Goal: Task Accomplishment & Management: Manage account settings

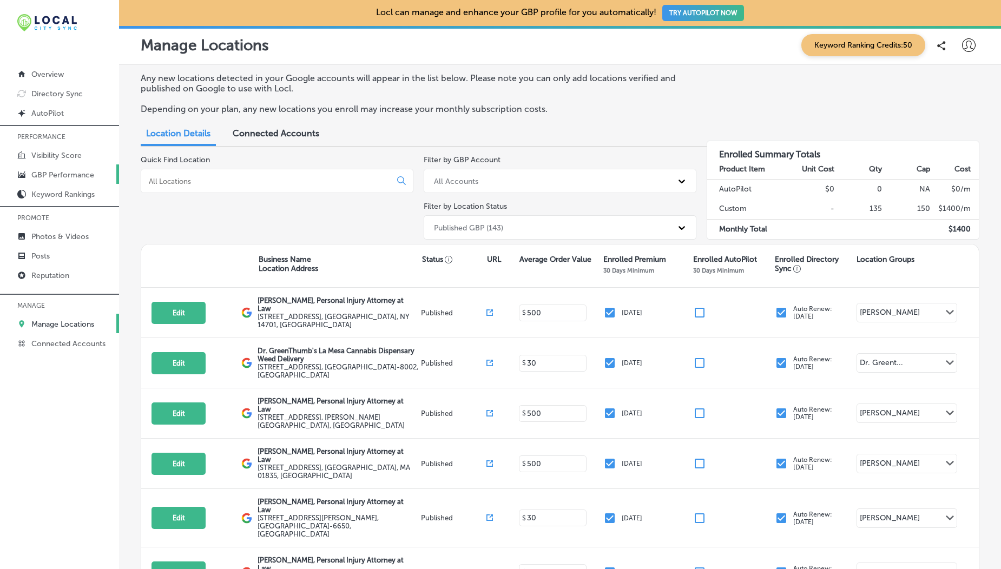
click at [44, 182] on link "GBP Performance" at bounding box center [59, 173] width 119 height 19
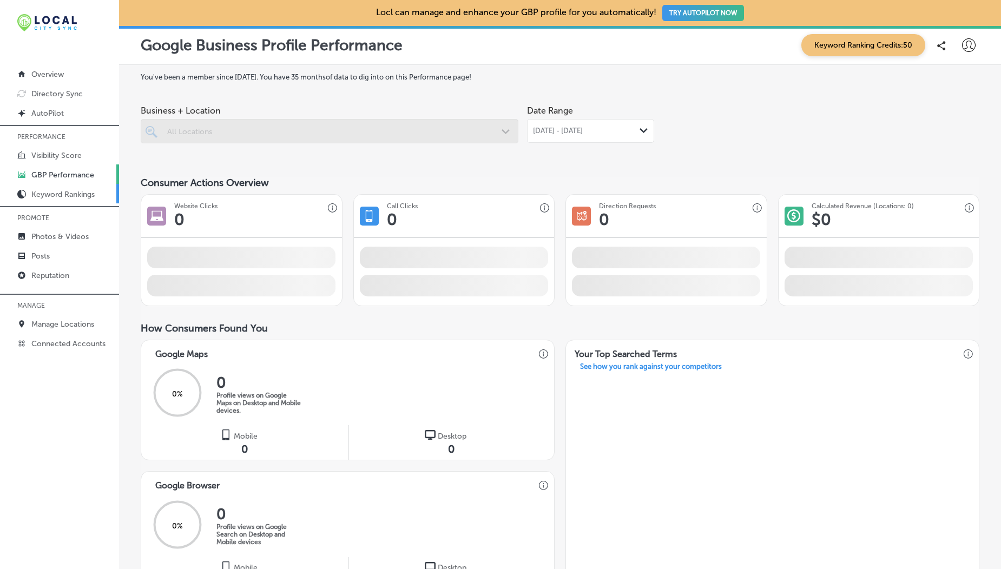
click at [52, 188] on link "Keyword Rankings" at bounding box center [59, 193] width 119 height 19
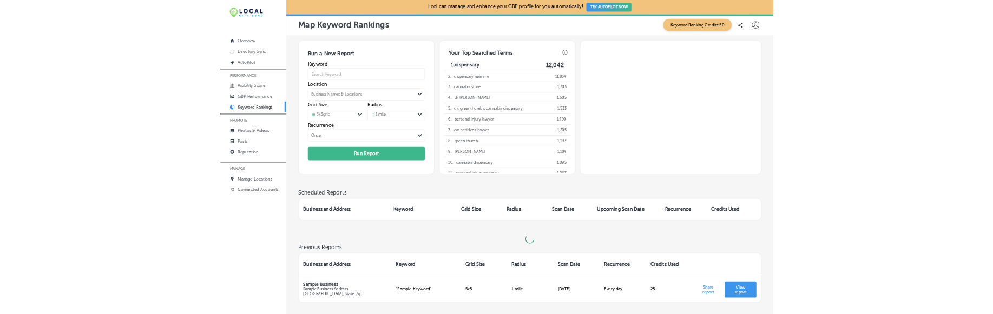
scroll to position [95, 0]
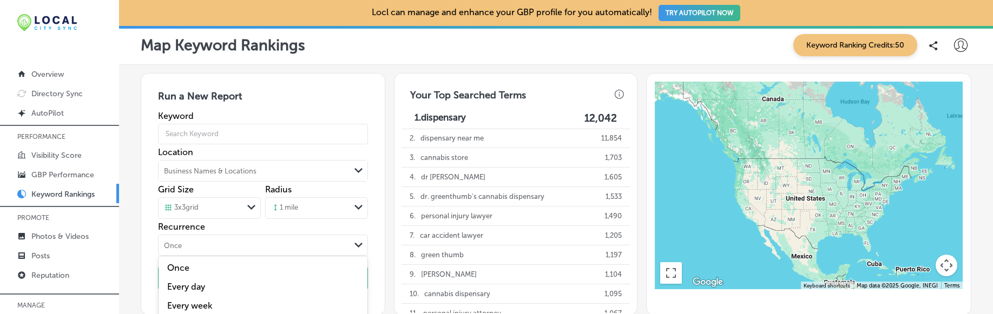
click at [319, 236] on div "option Once focused, 1 of 5. 5 results available. Use Up and Down to choose opt…" at bounding box center [263, 246] width 210 height 22
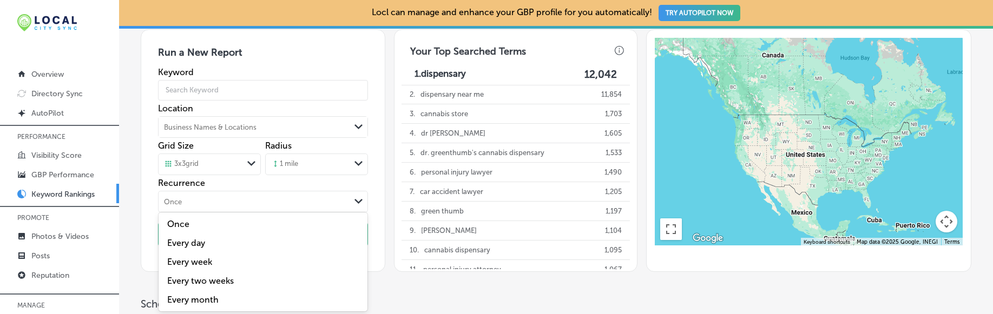
scroll to position [45, 0]
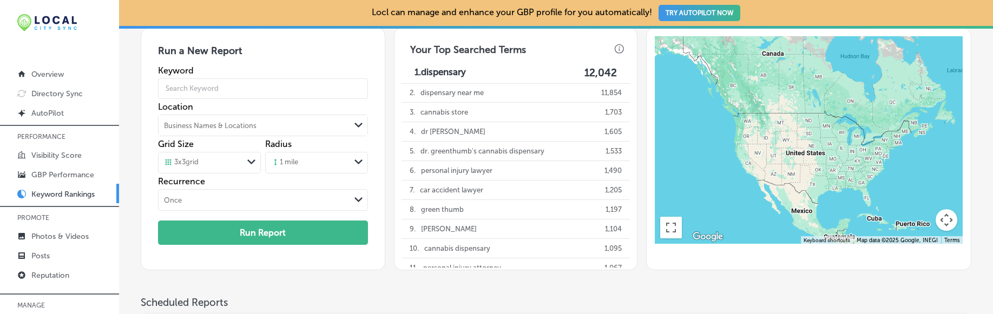
click at [348, 195] on div "Once" at bounding box center [255, 200] width 192 height 12
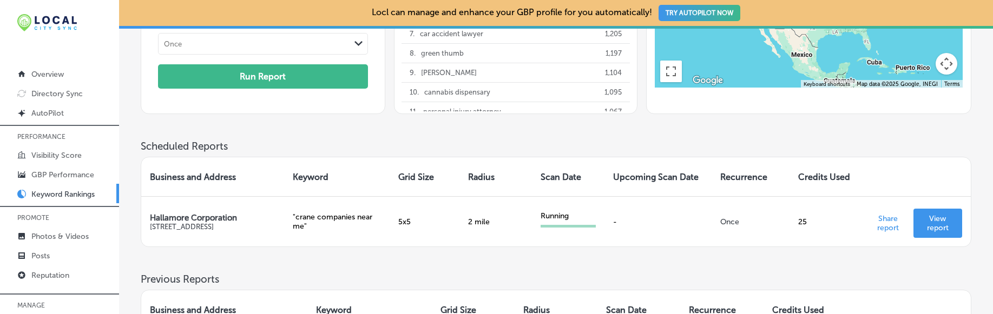
scroll to position [113, 0]
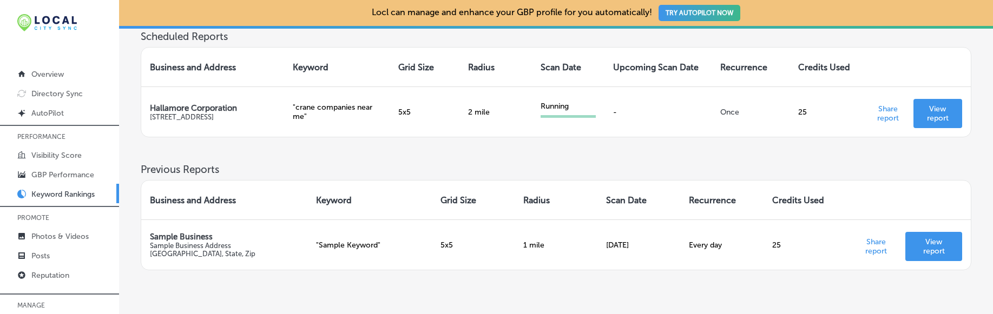
scroll to position [318, 0]
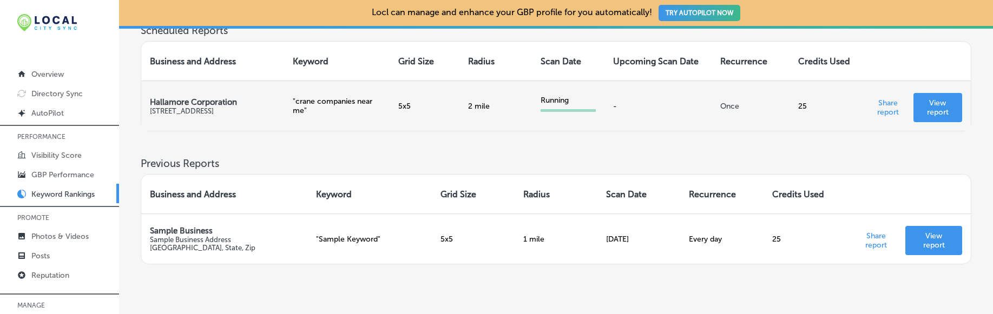
click at [937, 120] on link "View report" at bounding box center [937, 107] width 49 height 29
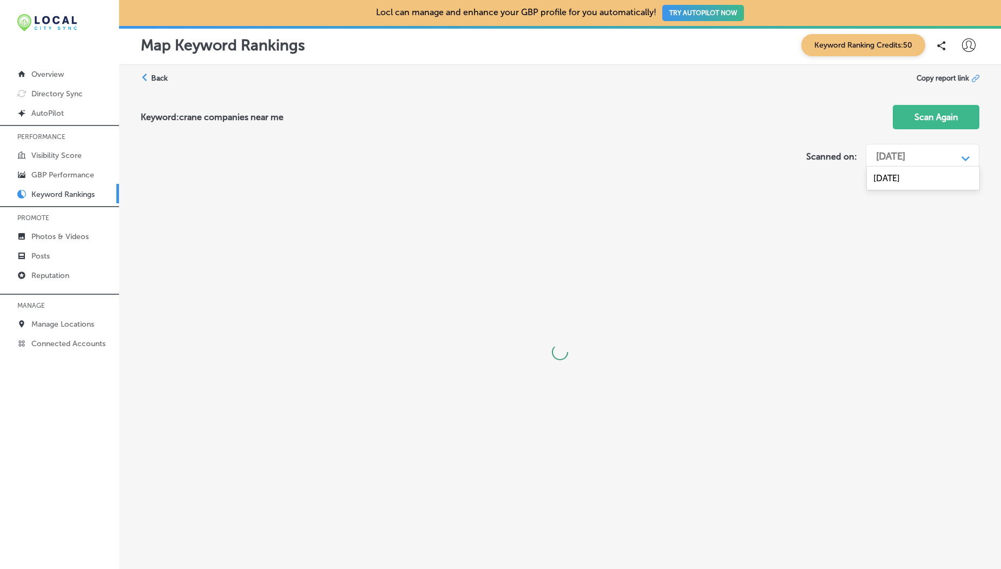
click at [906, 146] on div "[DATE]" at bounding box center [914, 156] width 87 height 21
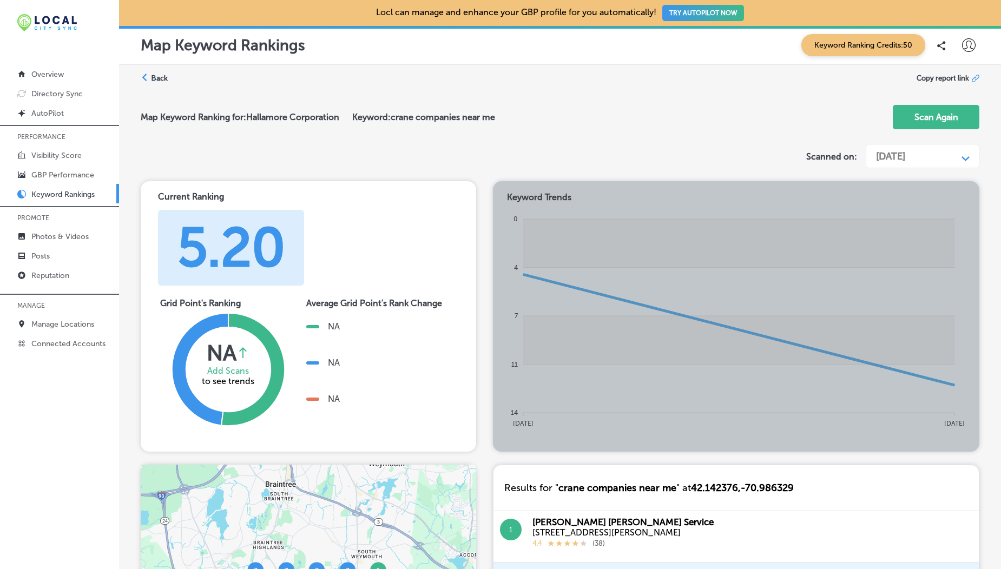
click at [155, 78] on label "Back" at bounding box center [159, 78] width 17 height 10
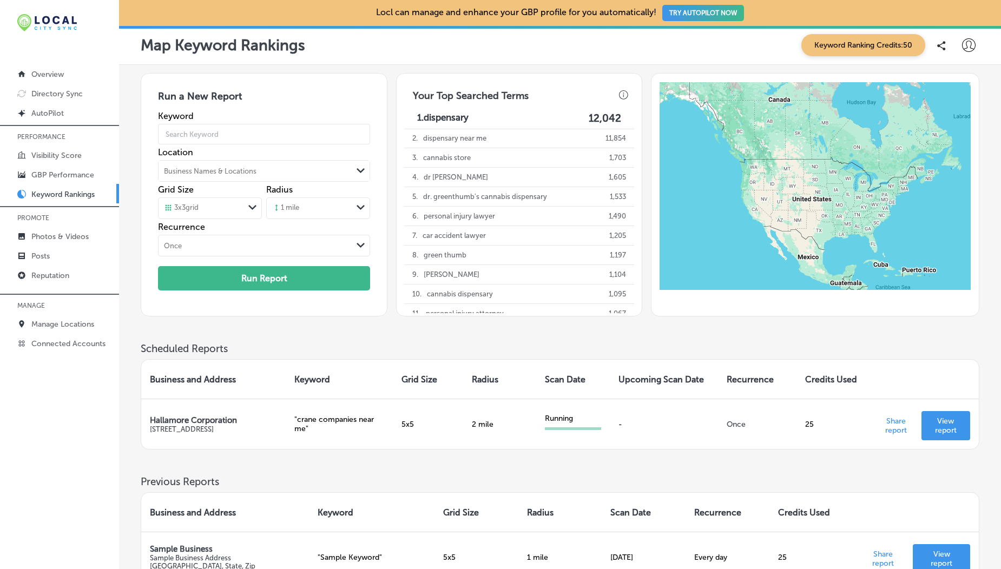
scroll to position [162, 0]
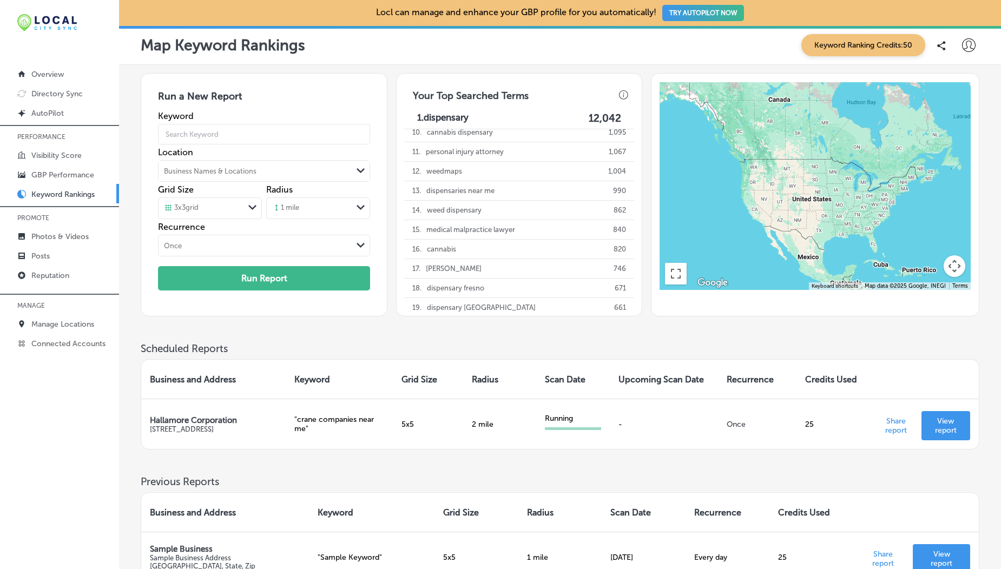
click at [595, 358] on div "Business and Address Keyword Grid Size Radius Scan Date Upcoming Scan Date Recu…" at bounding box center [560, 402] width 839 height 95
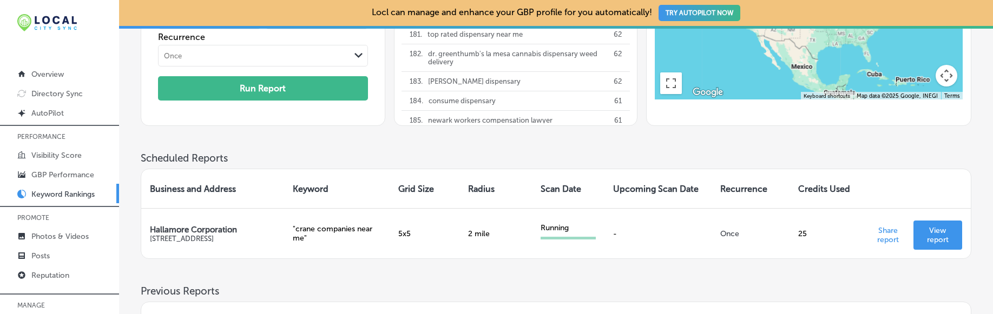
scroll to position [253, 0]
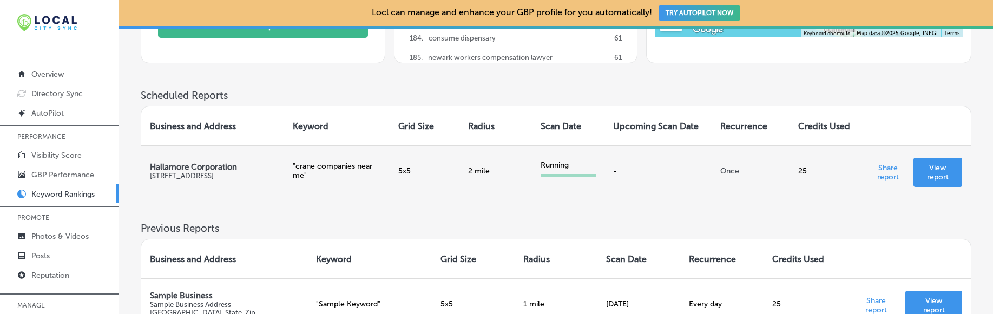
click at [948, 157] on td "Share report View report" at bounding box center [916, 171] width 108 height 50
click at [941, 169] on p "View report" at bounding box center [937, 172] width 31 height 18
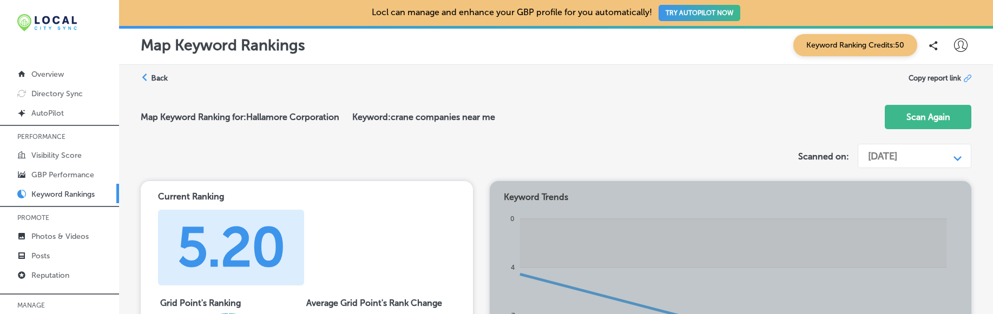
click at [162, 80] on label "Back" at bounding box center [159, 78] width 17 height 10
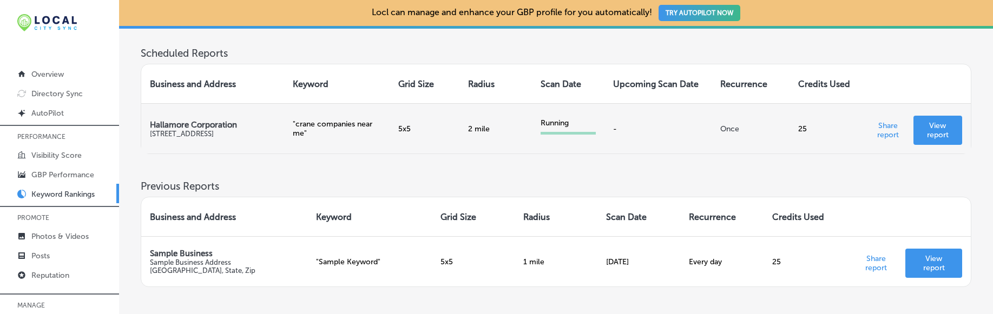
scroll to position [296, 0]
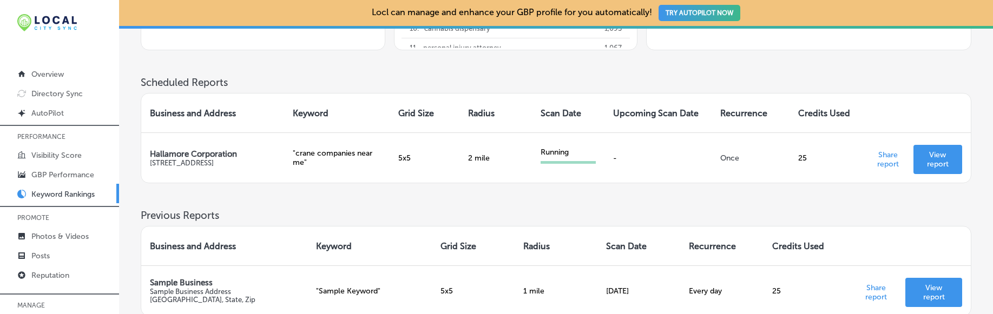
scroll to position [113, 0]
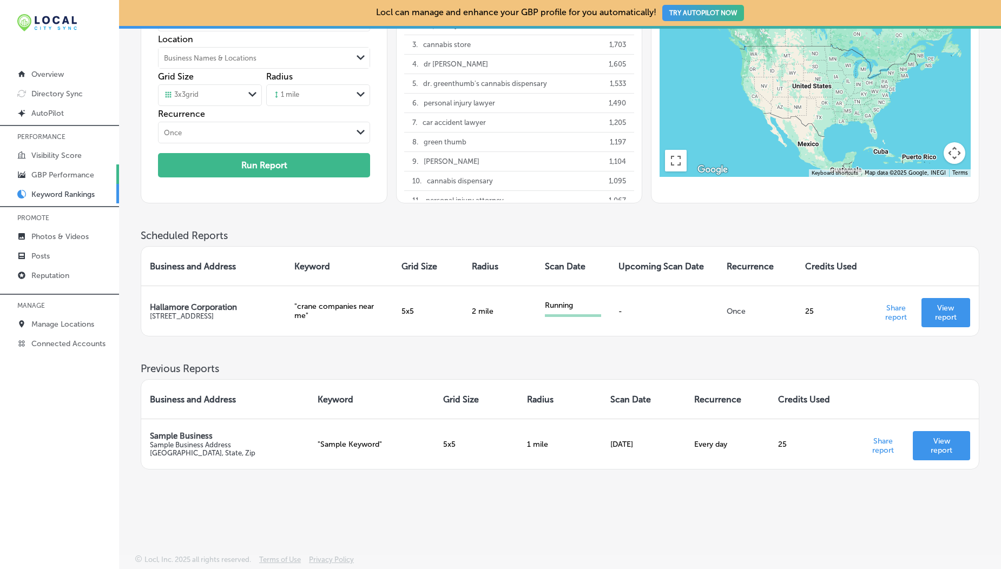
click at [50, 172] on p "GBP Performance" at bounding box center [62, 174] width 63 height 9
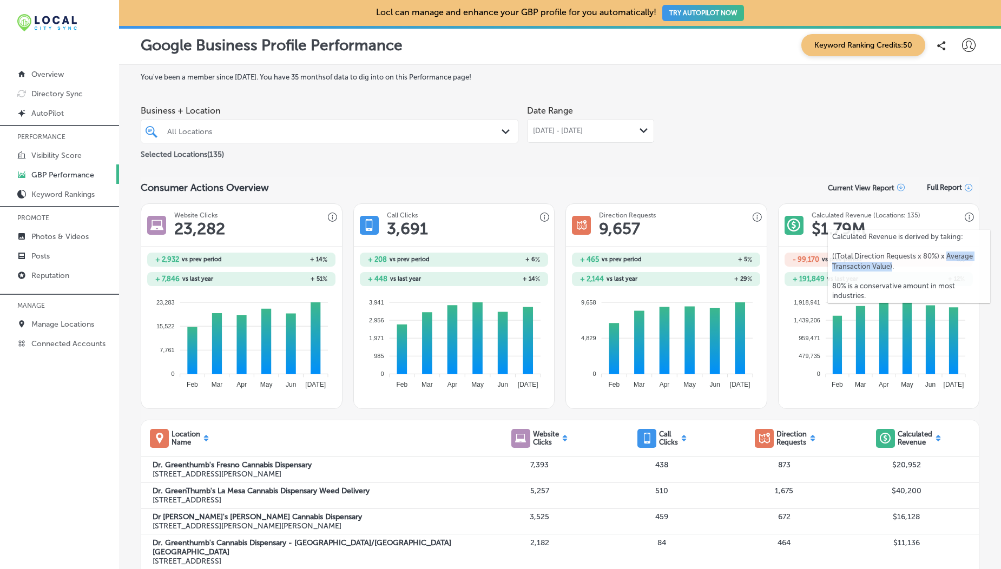
drag, startPoint x: 946, startPoint y: 256, endPoint x: 891, endPoint y: 268, distance: 55.9
click at [891, 268] on p "((Total Direction Requests x 80%) x Average Transaction Value)." at bounding box center [909, 261] width 154 height 19
copy p "Average Transaction Value)"
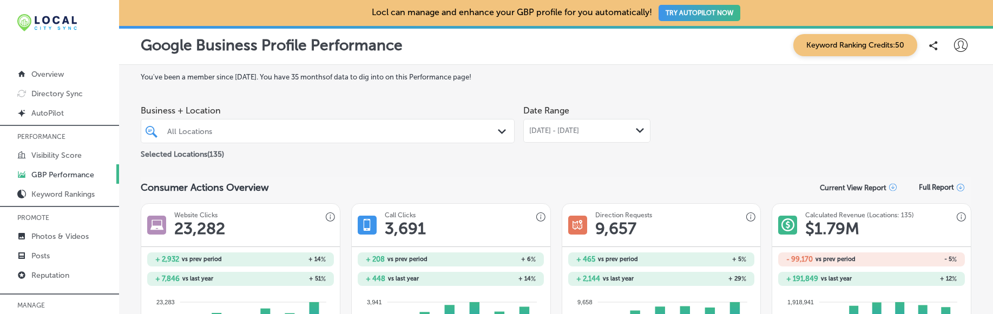
scroll to position [337, 0]
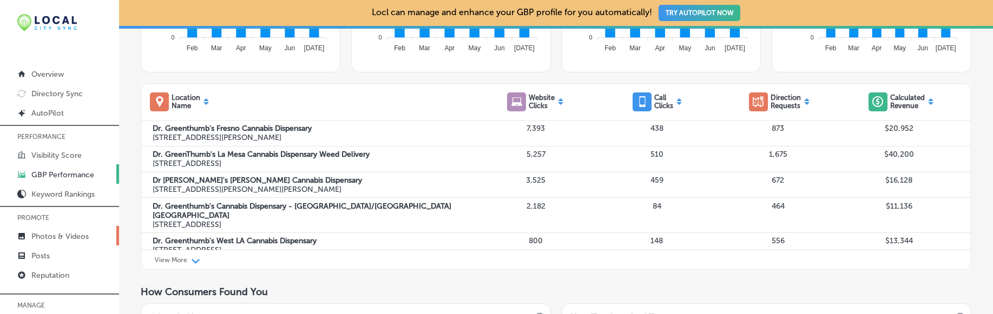
click at [56, 237] on p "Photos & Videos" at bounding box center [59, 236] width 57 height 9
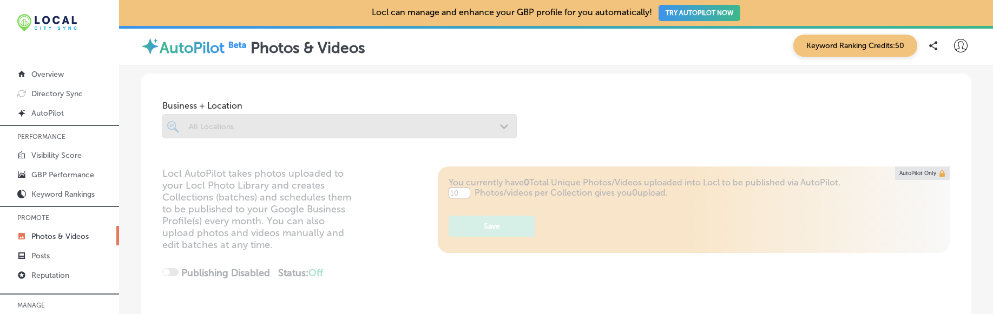
type input "5"
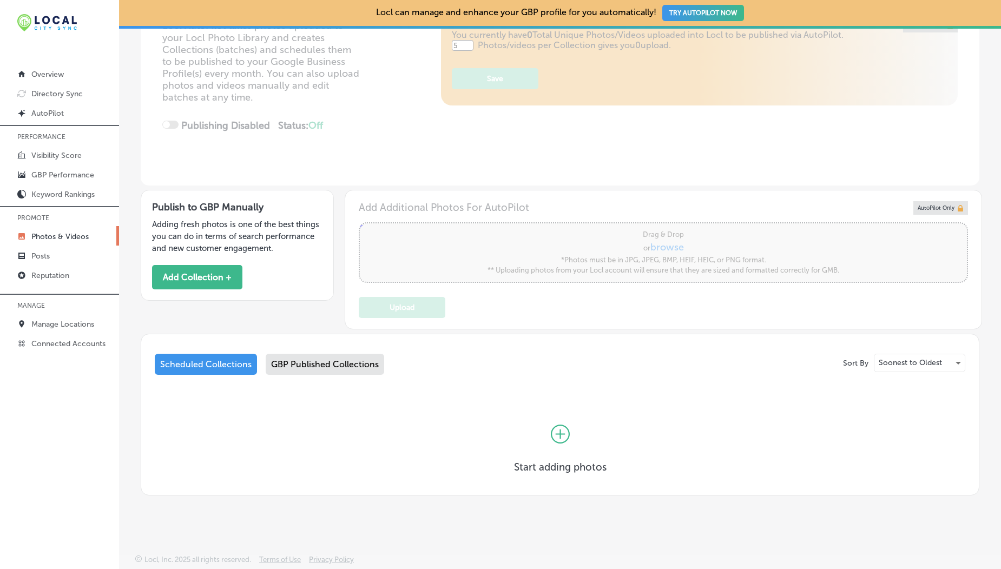
scroll to position [147, 0]
click at [65, 314] on p "Manage Locations" at bounding box center [62, 324] width 63 height 9
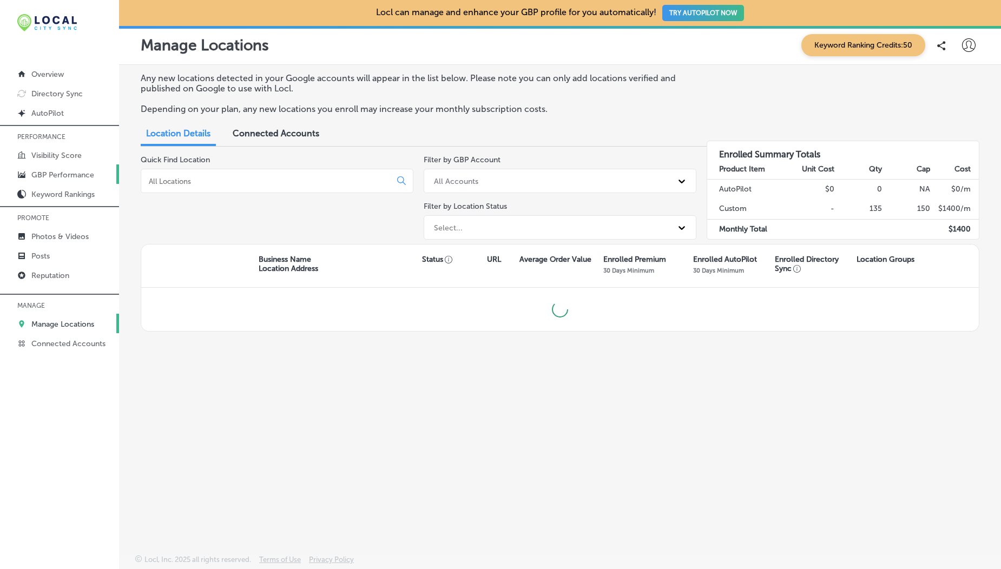
click at [70, 181] on link "GBP Performance" at bounding box center [59, 173] width 119 height 19
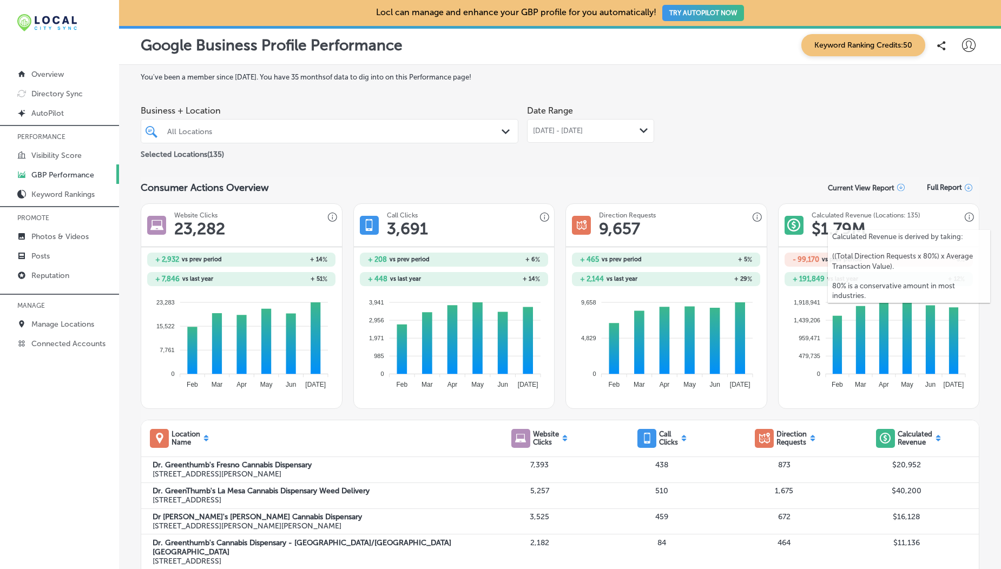
click at [913, 238] on p "Calculated Revenue is derived by taking:" at bounding box center [909, 237] width 154 height 10
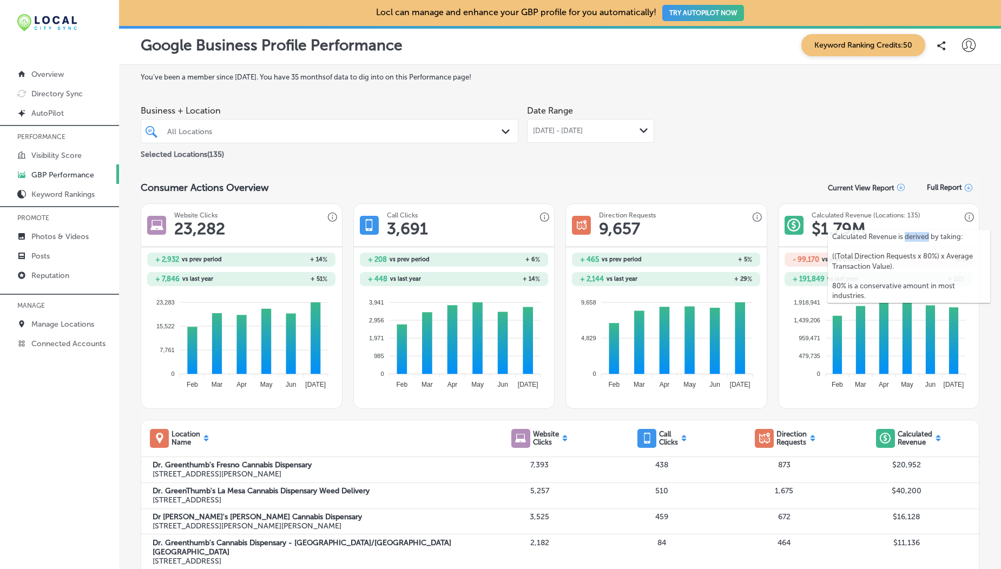
click at [913, 238] on p "Calculated Revenue is derived by taking:" at bounding box center [909, 237] width 154 height 10
click at [921, 232] on div "Calculated Revenue is derived by taking: ((Total Direction Requests x 80%) x Av…" at bounding box center [909, 266] width 162 height 73
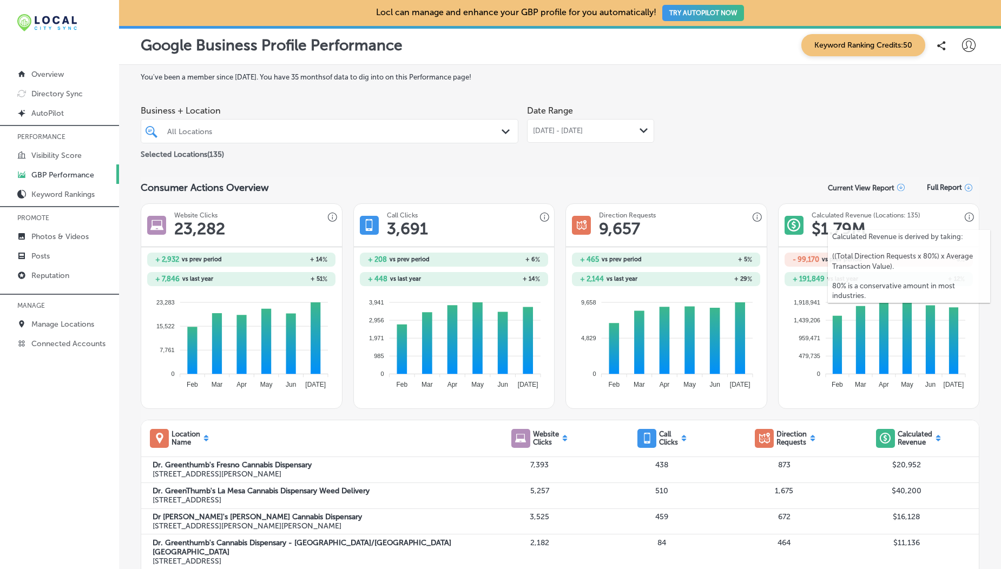
copy p "Calculated"
click at [62, 200] on link "Keyword Rankings" at bounding box center [59, 193] width 119 height 19
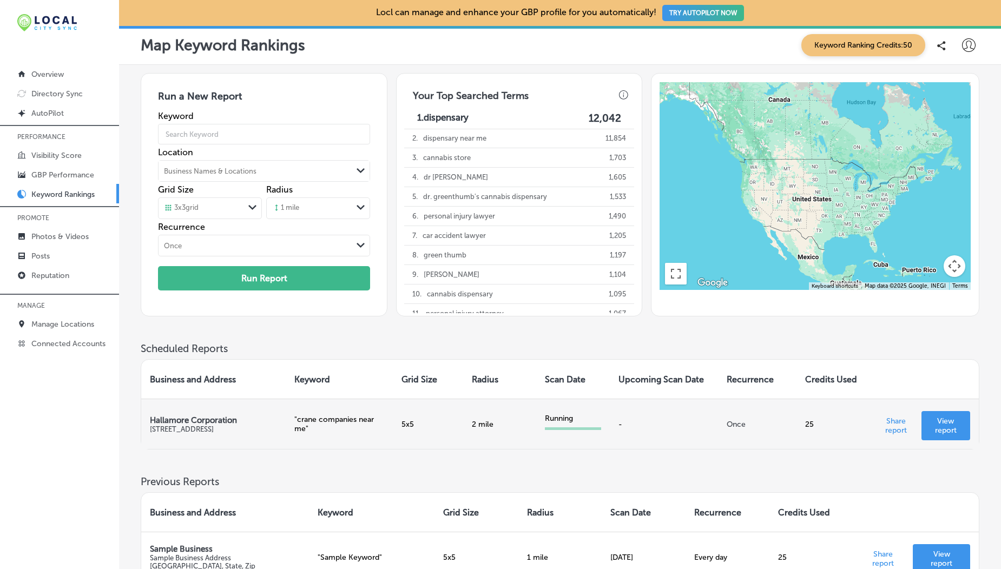
click at [947, 314] on p "View report" at bounding box center [945, 426] width 31 height 18
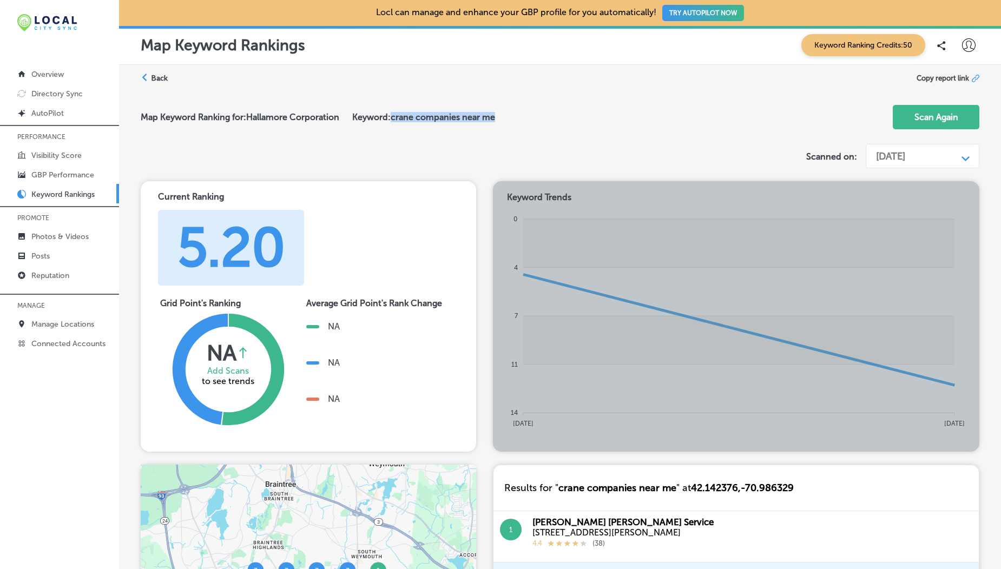
drag, startPoint x: 394, startPoint y: 116, endPoint x: 510, endPoint y: 114, distance: 115.3
click at [510, 114] on div "Map Keyword Ranking for: Hallamore Corporation Keyword: crane companies near me…" at bounding box center [560, 117] width 839 height 43
copy h2 "crane companies near me"
click at [153, 76] on label "Back" at bounding box center [159, 78] width 17 height 10
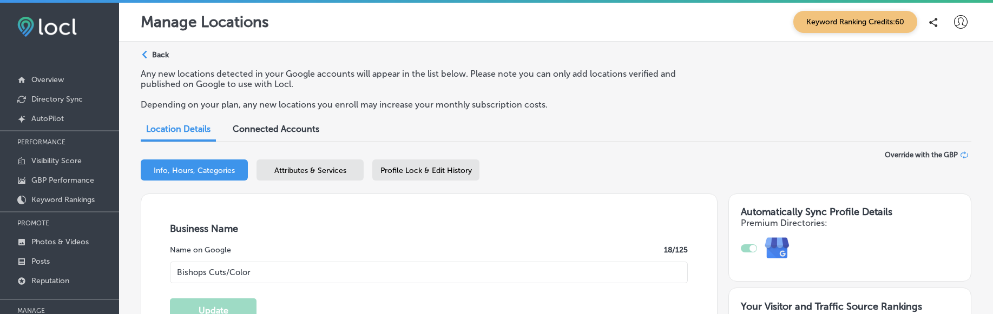
select select "US"
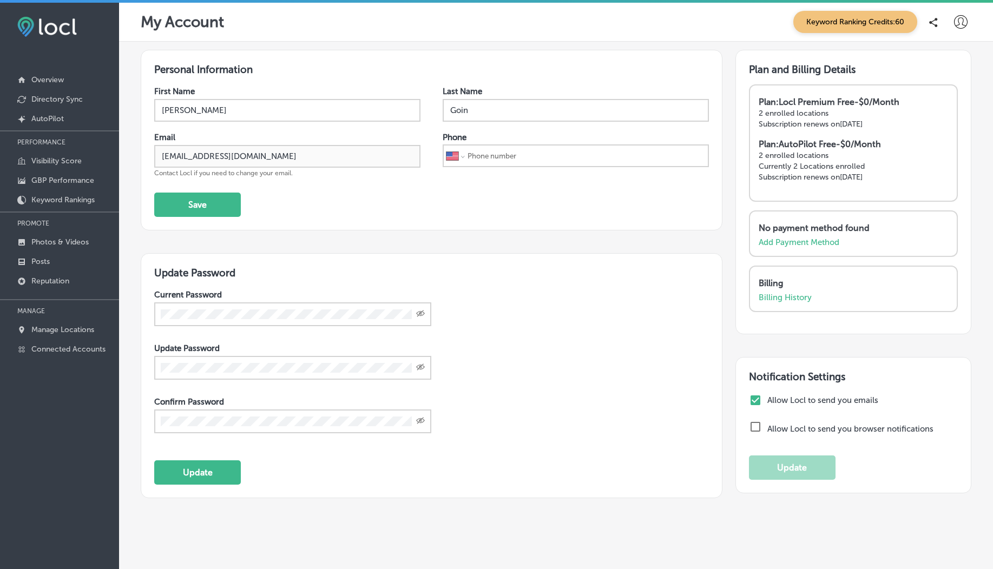
select select "US"
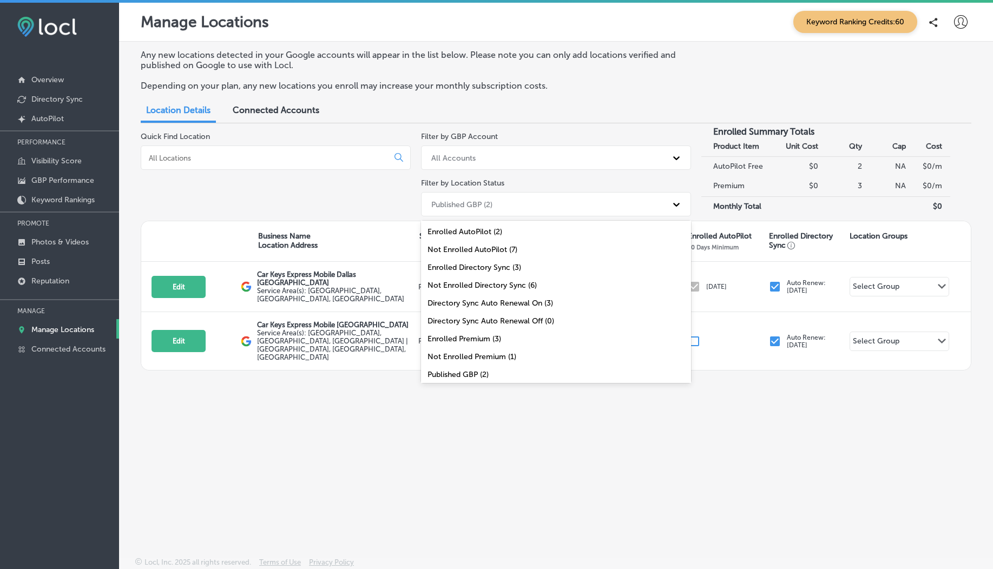
click at [480, 206] on div "Published GBP (2)" at bounding box center [461, 204] width 61 height 9
click at [481, 373] on div "All Locations (9)" at bounding box center [556, 372] width 270 height 18
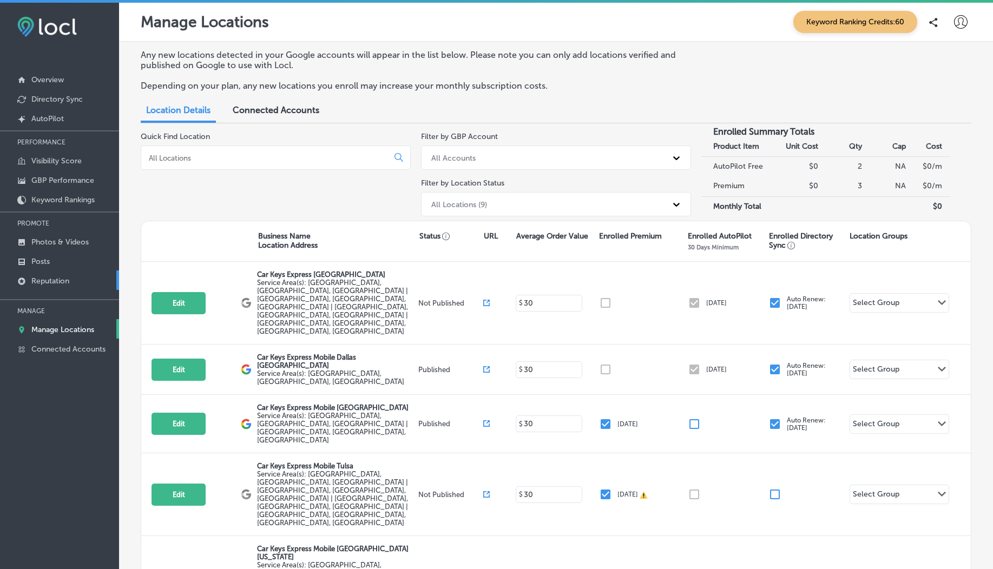
click at [72, 284] on link "Reputation" at bounding box center [59, 280] width 119 height 19
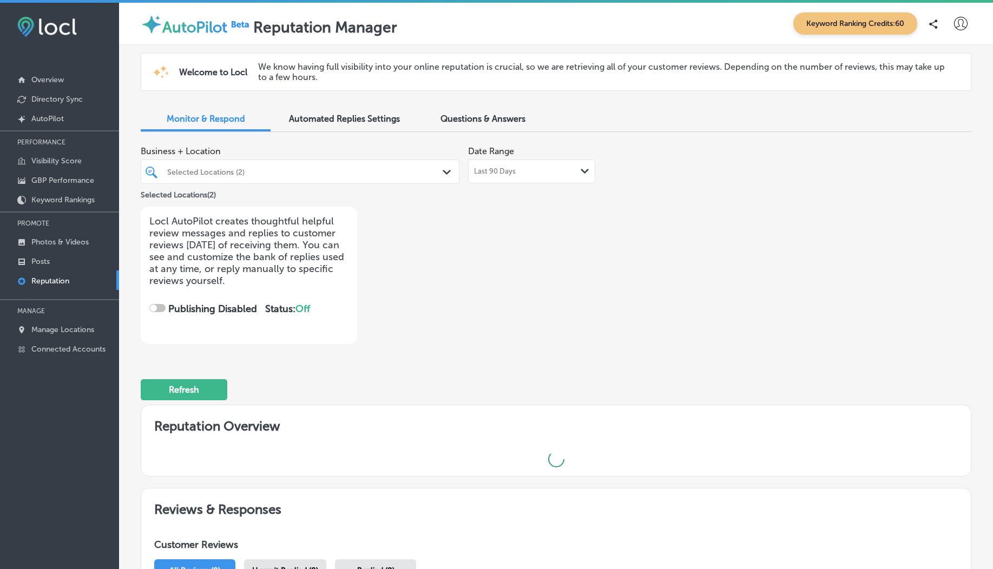
checkbox input "true"
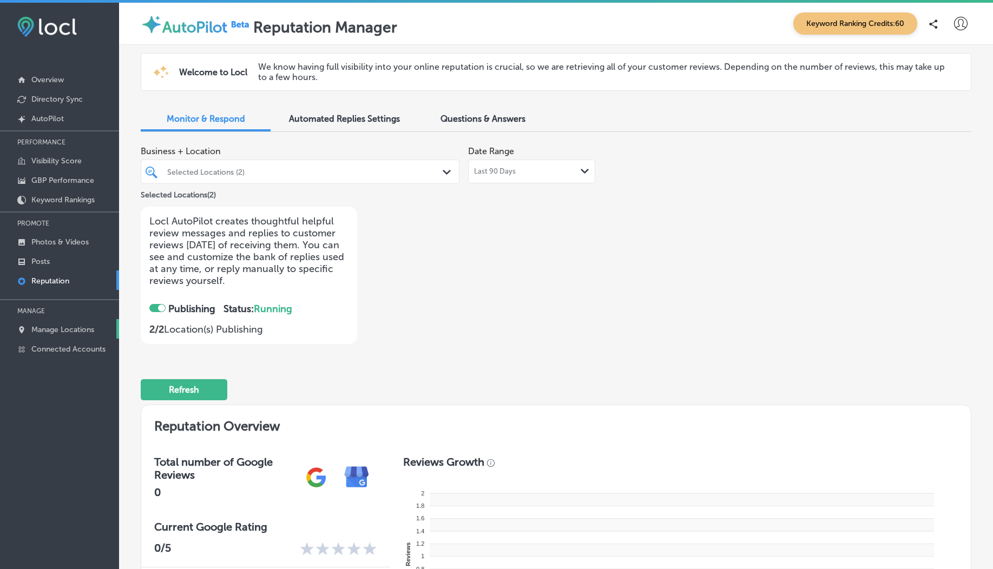
click at [56, 334] on p "Manage Locations" at bounding box center [62, 329] width 63 height 9
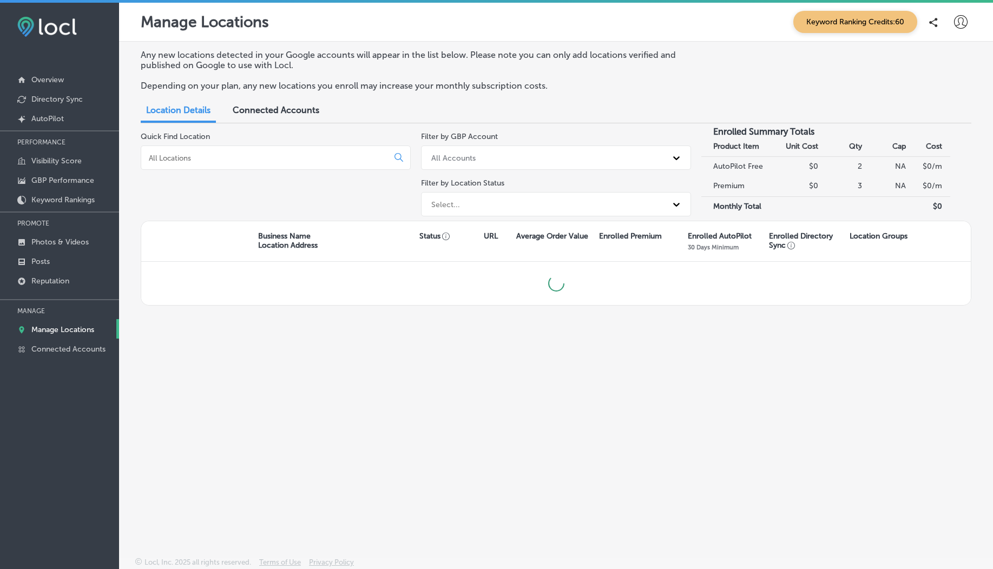
click at [450, 216] on div "Filter by GBP Account All Accounts Filter by Location Status Select..." at bounding box center [556, 176] width 270 height 89
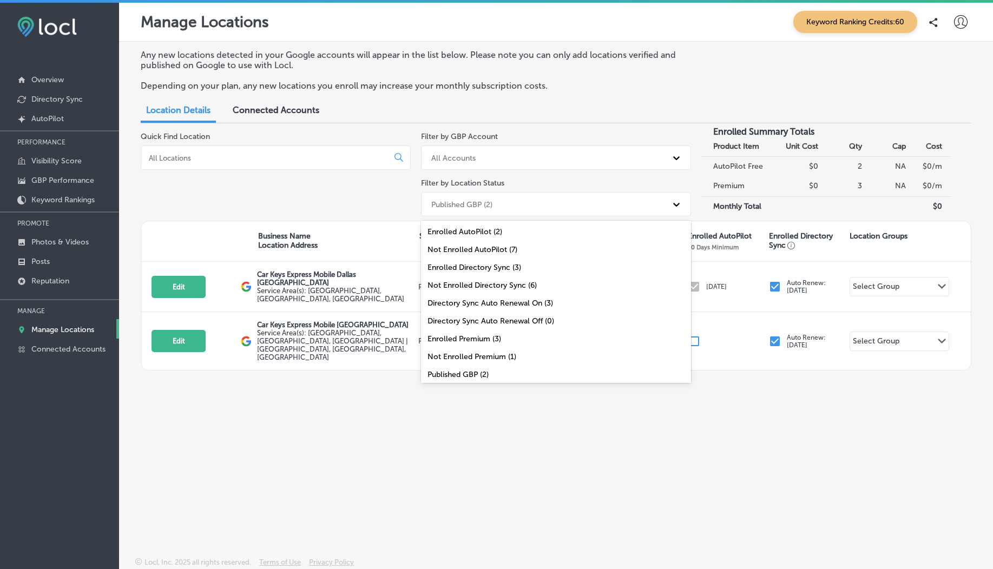
click at [456, 194] on div "Published GBP (2)" at bounding box center [556, 204] width 270 height 24
click at [460, 375] on div "All Locations (9)" at bounding box center [556, 372] width 270 height 18
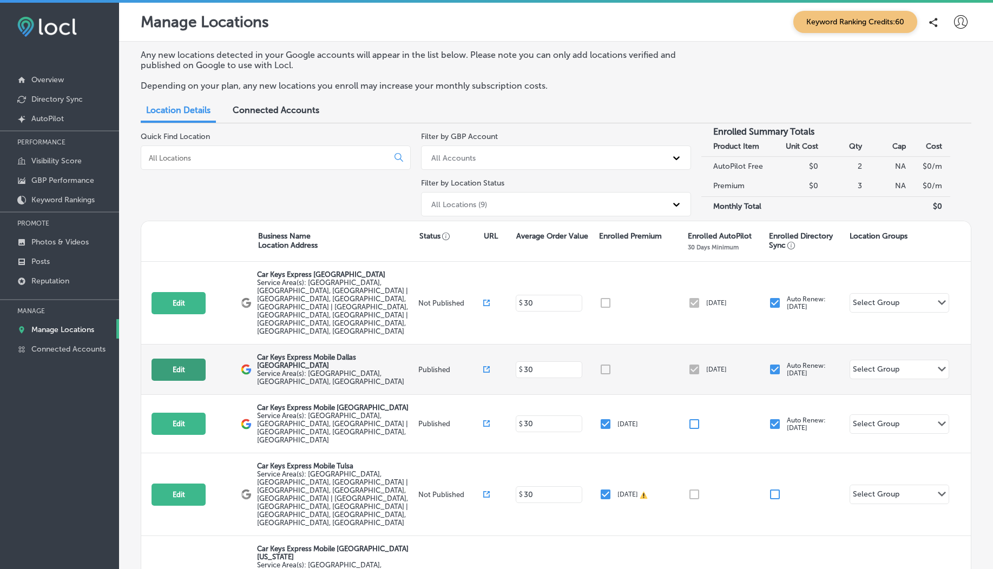
click at [189, 359] on button "Edit" at bounding box center [178, 370] width 54 height 22
select select "US"
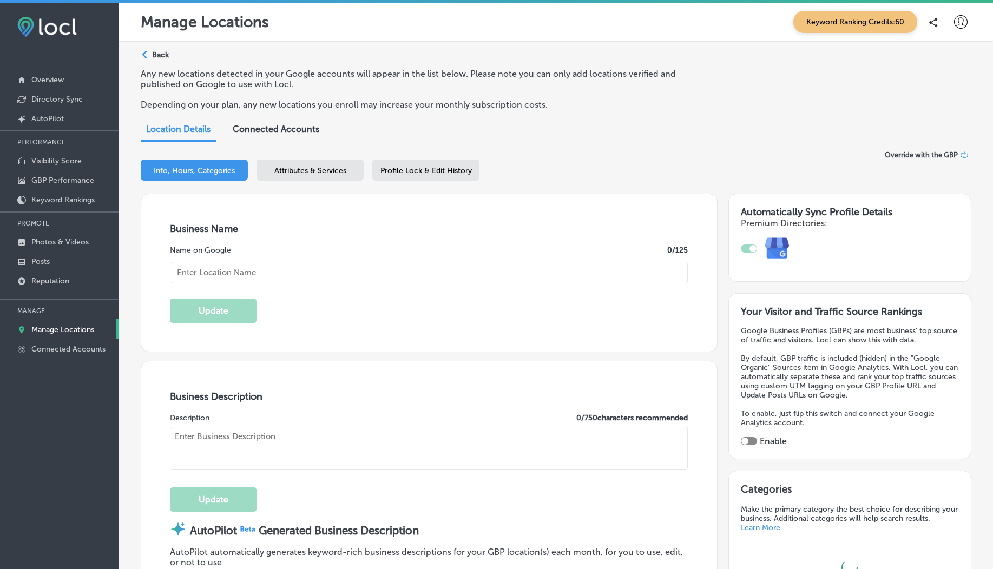
checkbox input "true"
type input "Car Keys Express Mobile Dallas Fort Worth"
type textarea "Car Keys Express Mobile delivers top-notch key duplication and remote replaceme…"
type input "https://store.carkeysexpress.com/"
type textarea "Car Keys Express Mobile delivers top-notch key duplication and remote replaceme…"
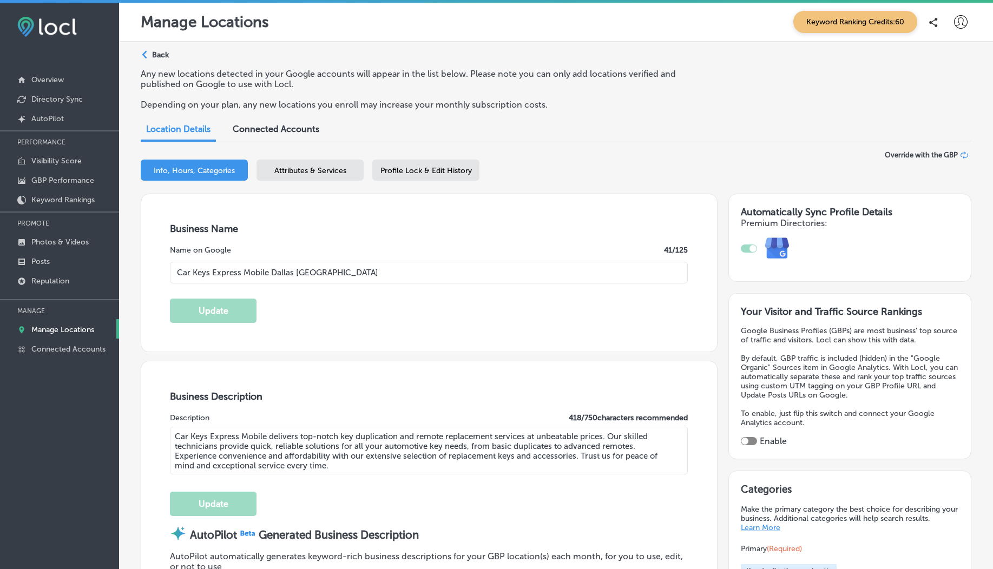
type input "12101 Sycamore Station Place"
type input "Suite 101"
type input "Louisville"
type input "40299"
type input "US"
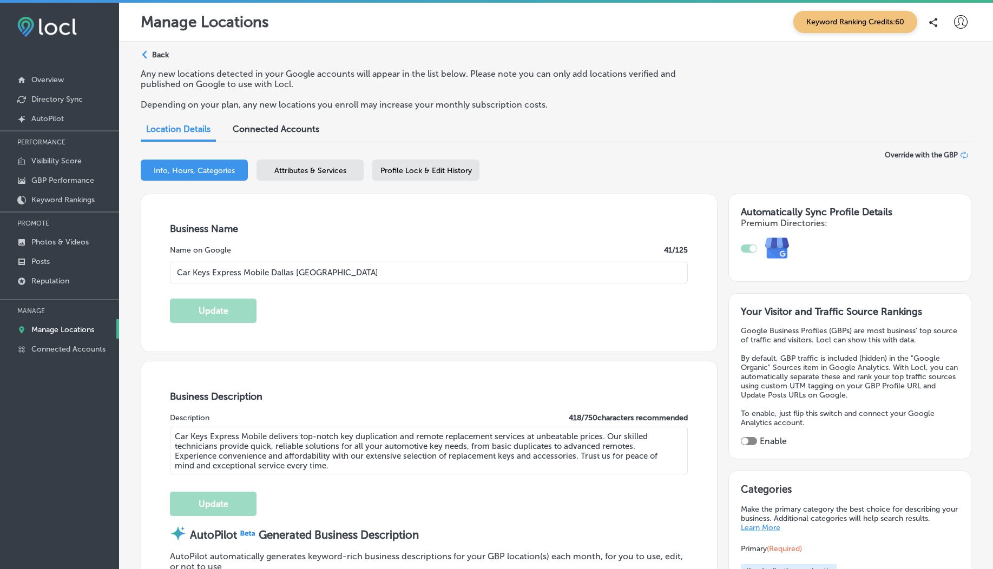
type input "+1 855 869 5397"
click at [65, 281] on p "Reputation" at bounding box center [50, 280] width 38 height 9
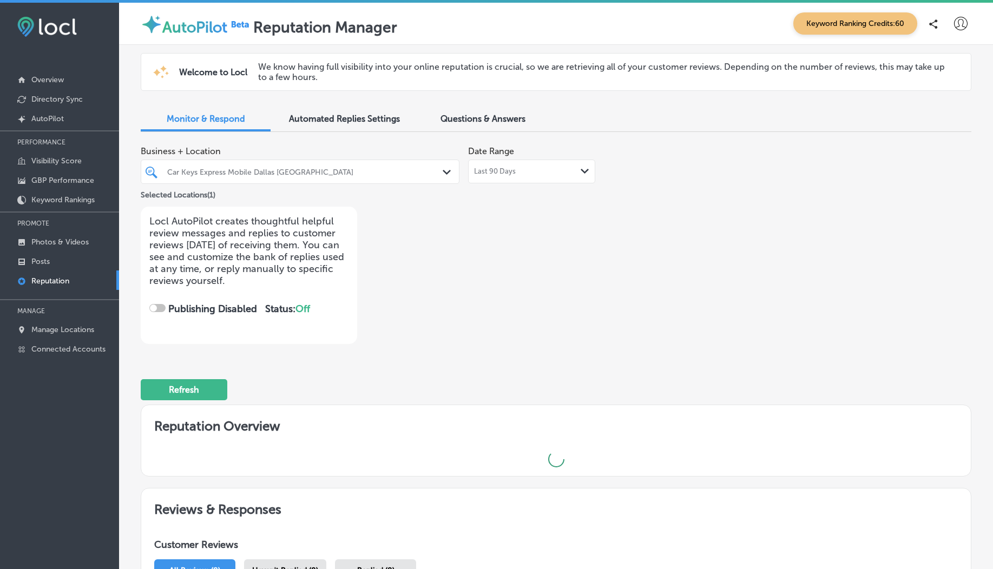
checkbox input "true"
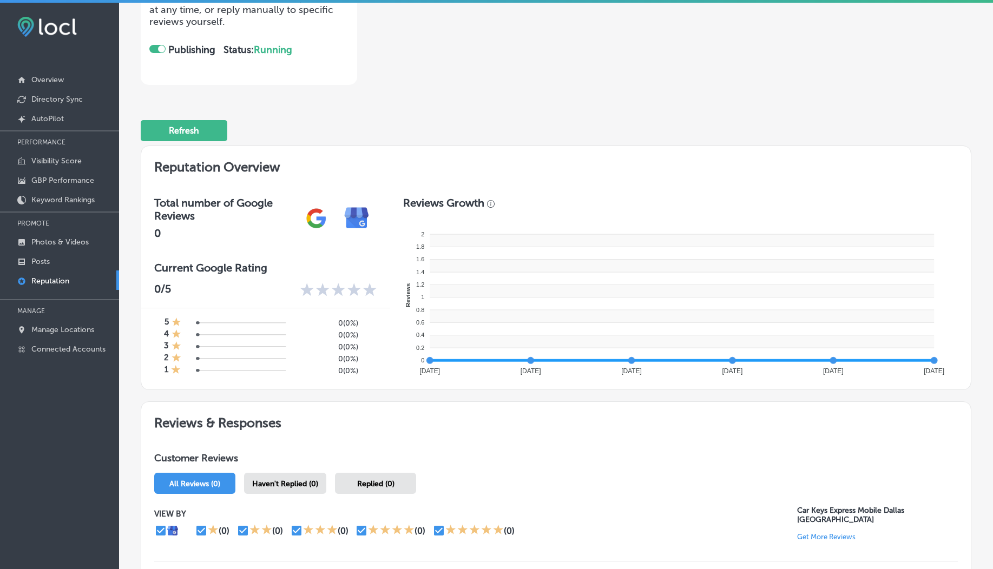
scroll to position [377, 0]
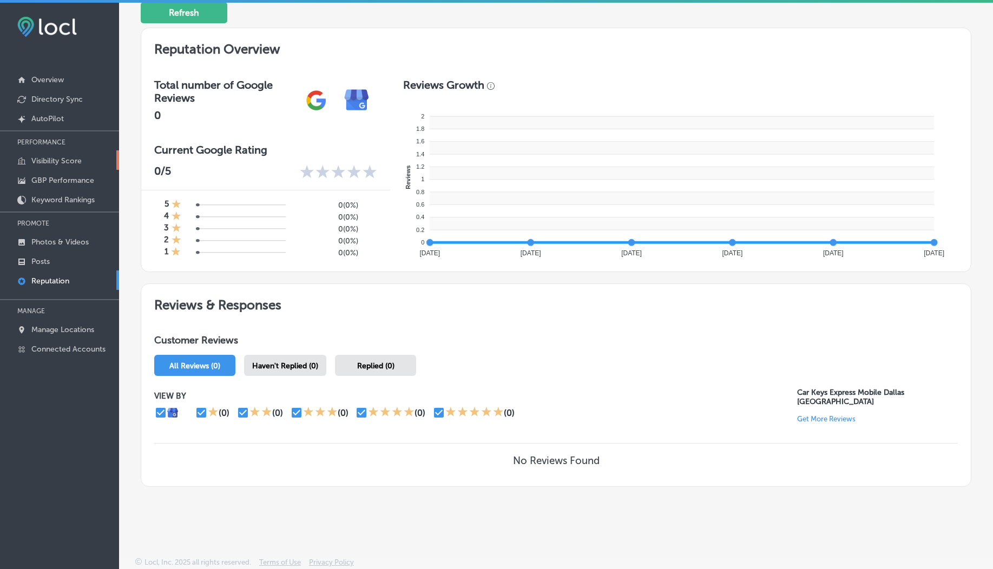
click at [52, 163] on p "Visibility Score" at bounding box center [56, 160] width 50 height 9
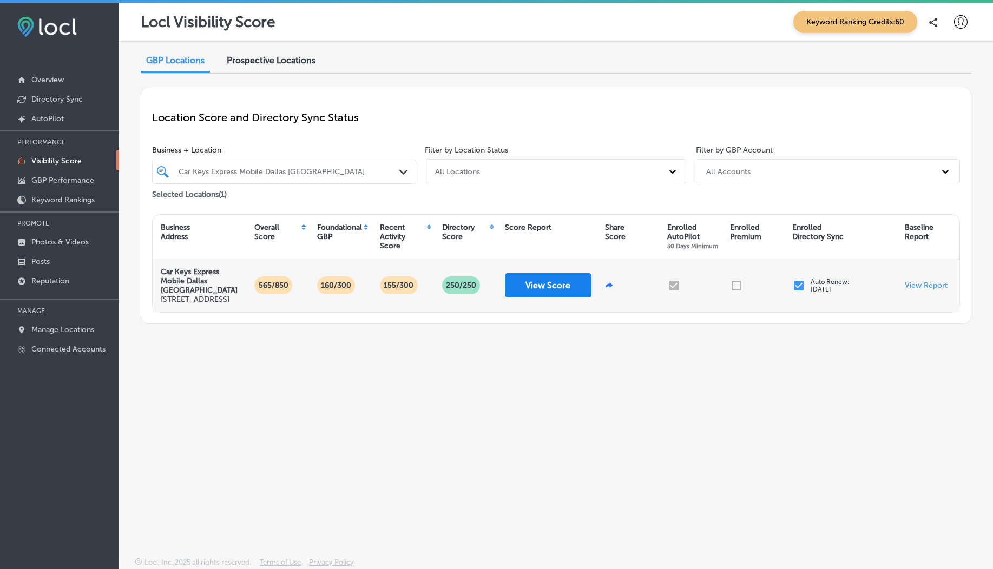
click at [543, 298] on button "View Score" at bounding box center [548, 285] width 87 height 24
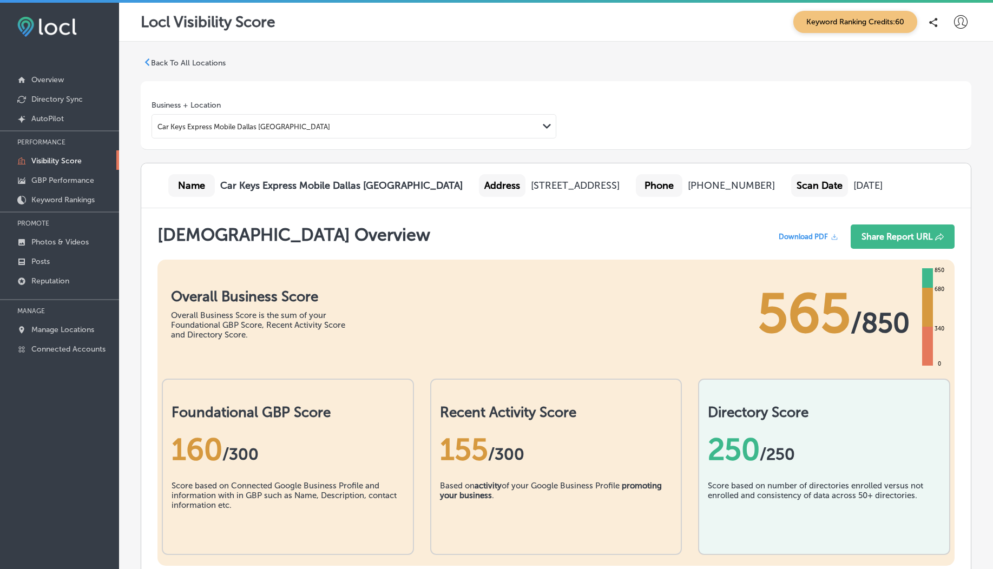
click at [174, 64] on p "Back To All Locations" at bounding box center [188, 62] width 75 height 9
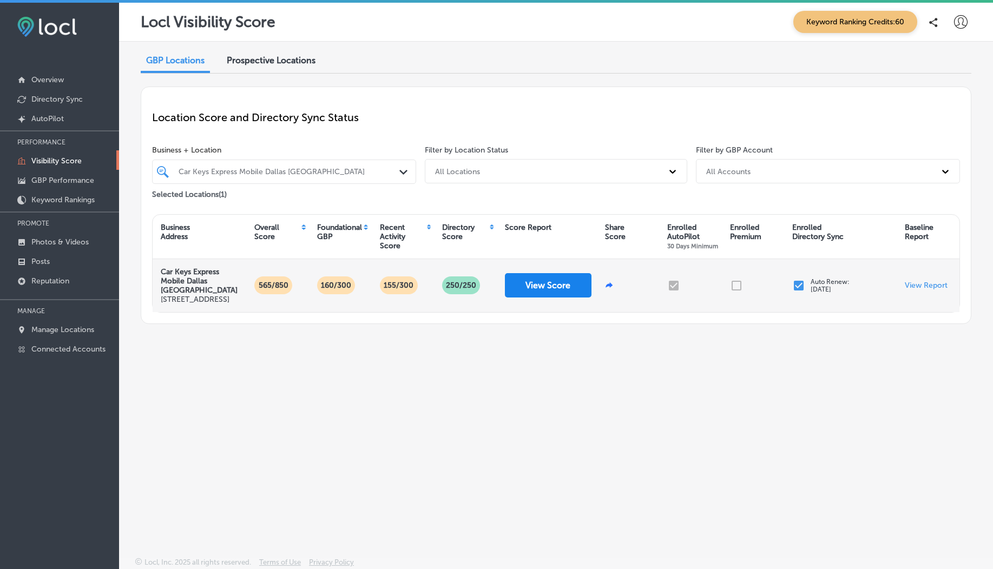
click at [530, 298] on button "View Score" at bounding box center [548, 285] width 87 height 24
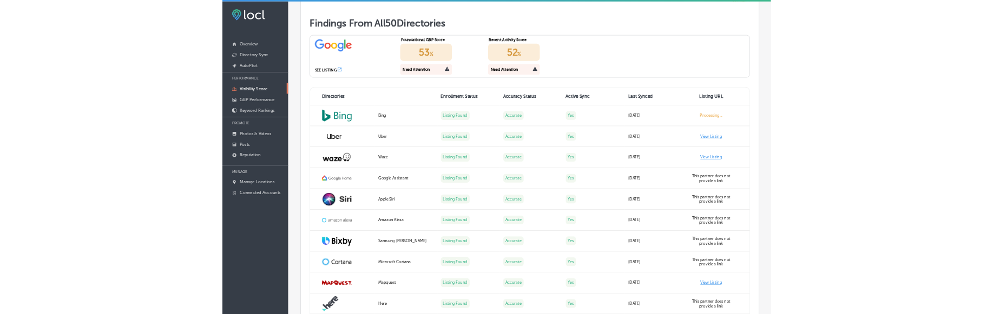
scroll to position [527, 0]
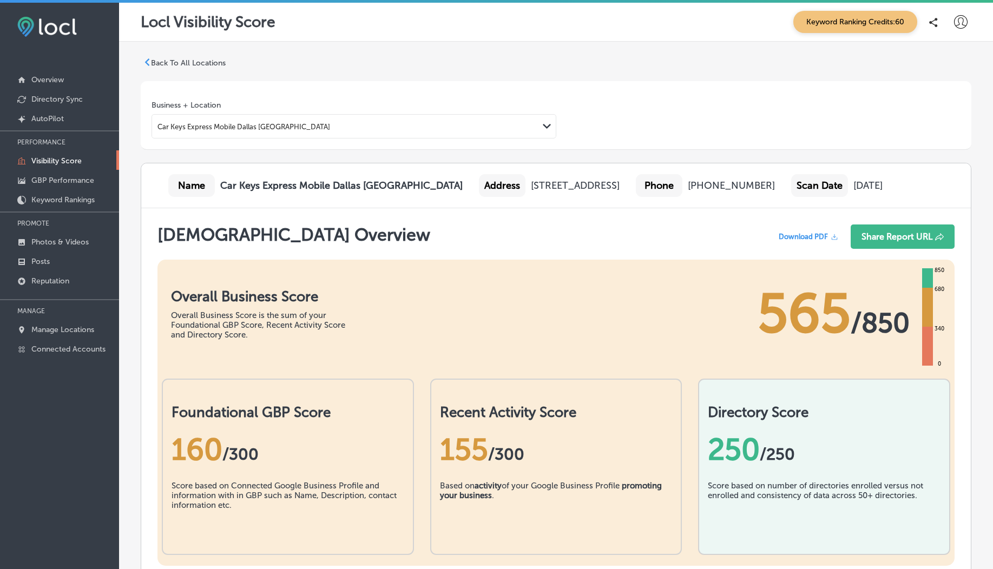
click at [190, 65] on p "Back To All Locations" at bounding box center [188, 62] width 75 height 9
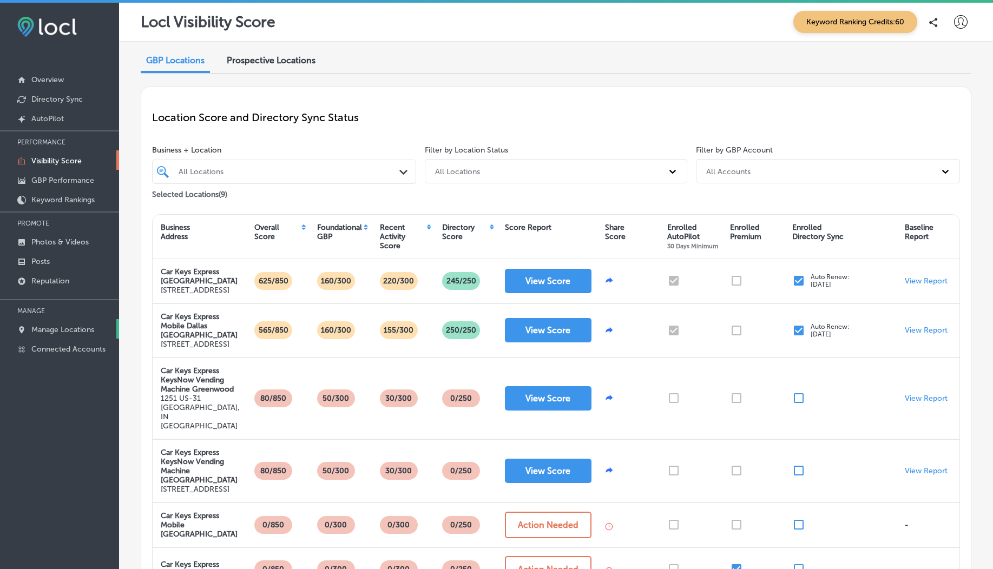
click at [53, 314] on p "Manage Locations" at bounding box center [62, 329] width 63 height 9
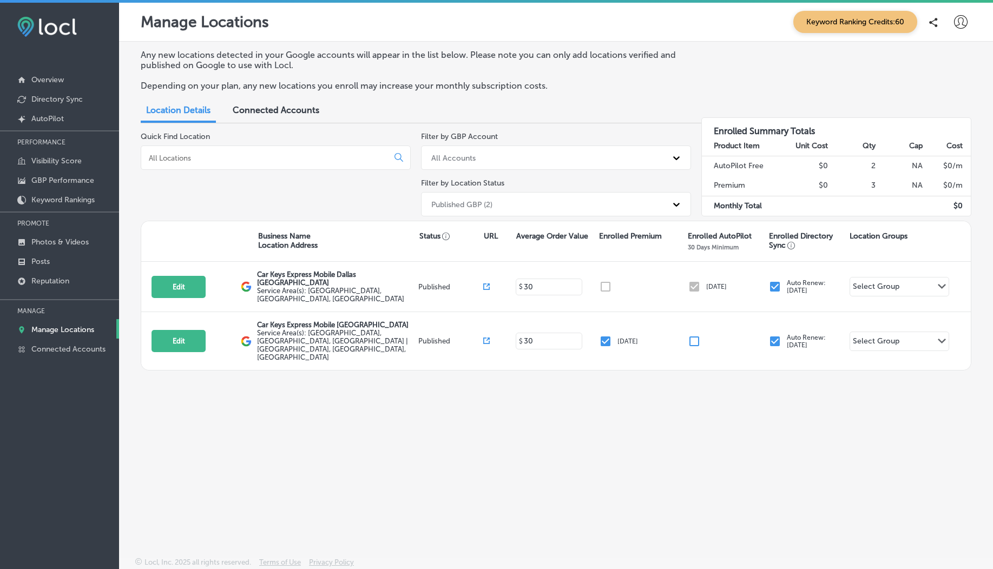
click at [556, 205] on div "Published GBP (2)" at bounding box center [546, 204] width 241 height 18
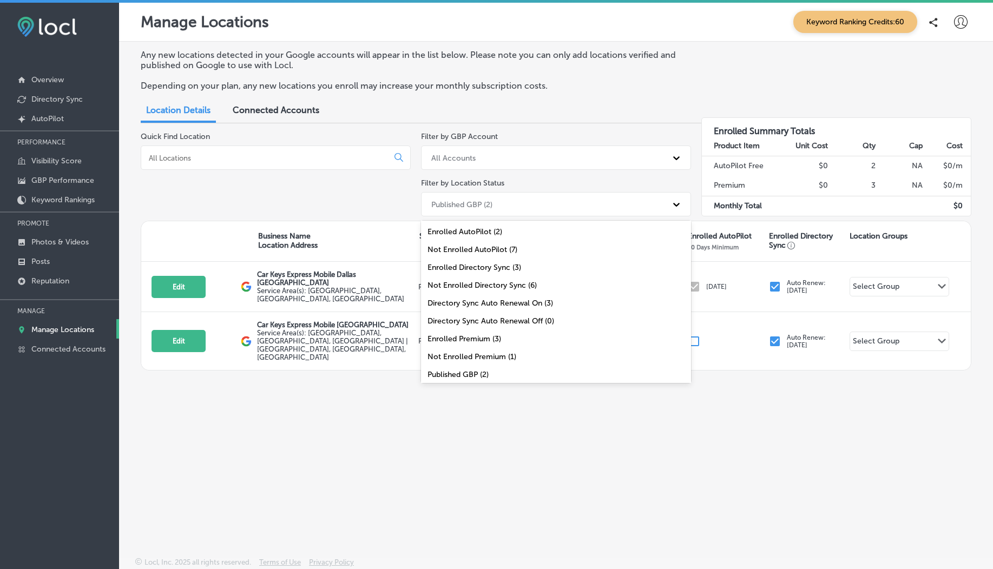
scroll to position [38, 0]
click at [475, 314] on div "All Locations (9)" at bounding box center [556, 372] width 270 height 18
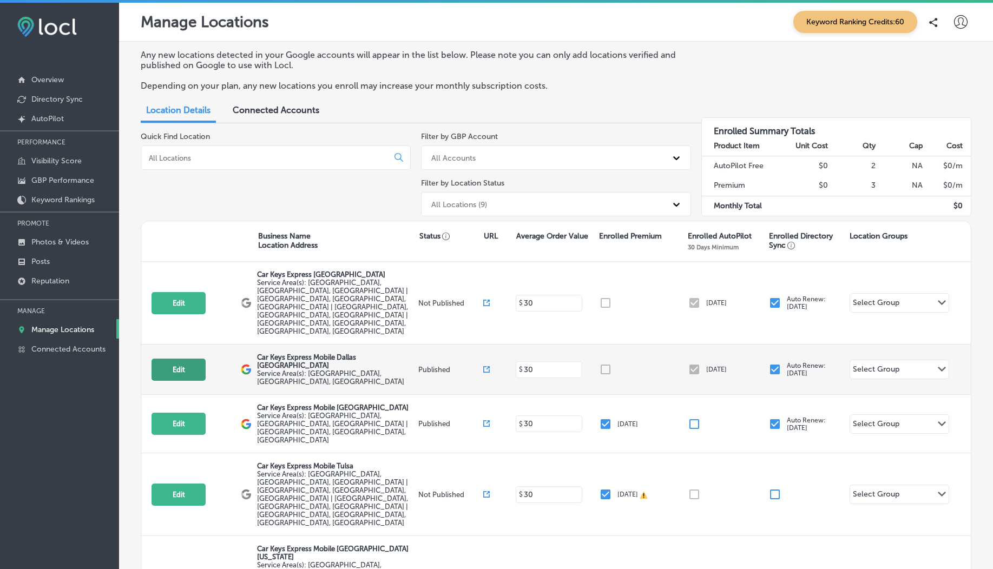
click at [186, 314] on button "Edit" at bounding box center [178, 370] width 54 height 22
select select "US"
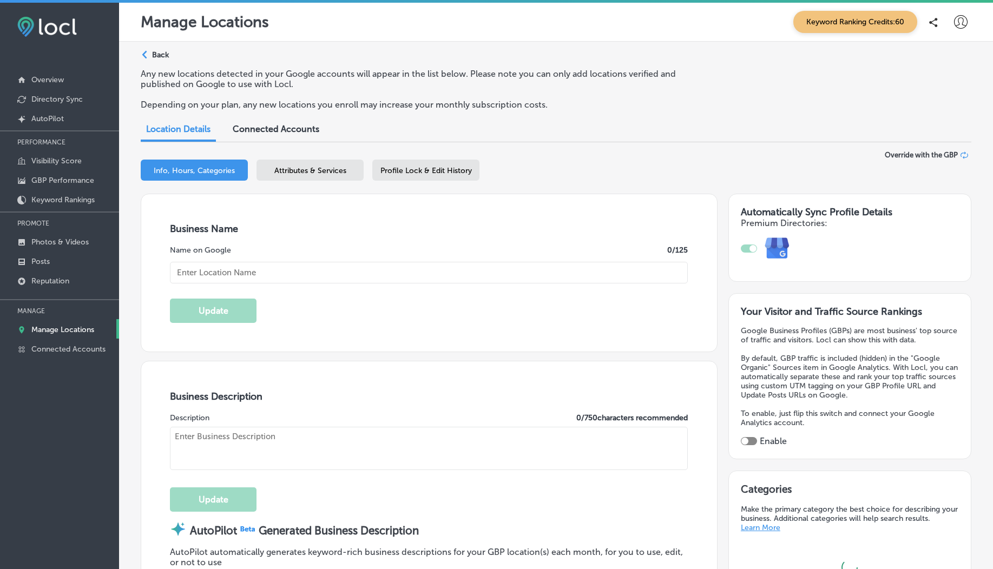
type input "Car Keys Express Mobile Dallas [GEOGRAPHIC_DATA]"
type textarea "Car Keys Express Mobile delivers top-notch key duplication and remote replaceme…"
type input "[URL][DOMAIN_NAME]"
type input "[STREET_ADDRESS]"
type input "Suite 101"
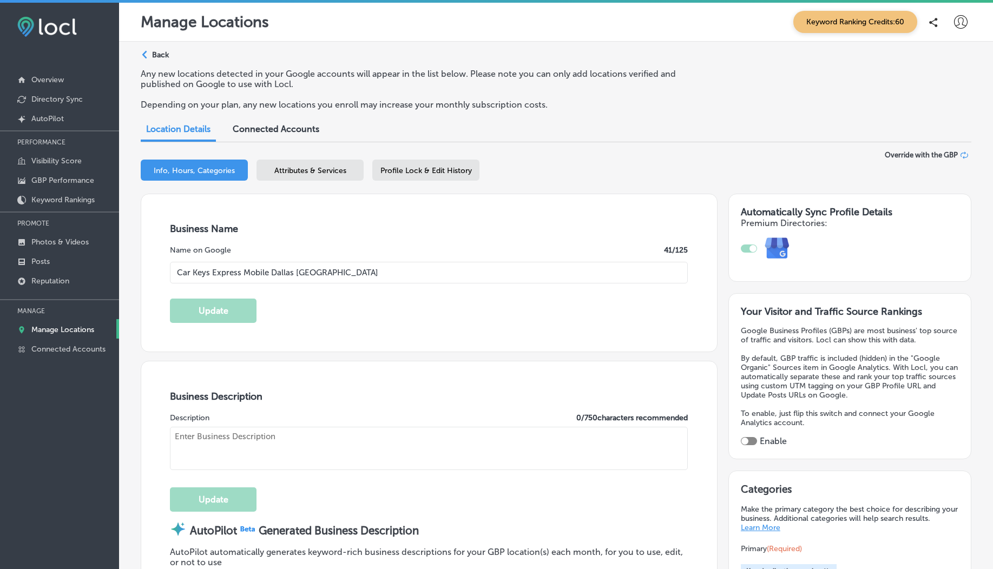
type input "[GEOGRAPHIC_DATA]"
type input "40299"
type input "US"
checkbox input "true"
type textarea "Car Keys Express Mobile delivers top-notch key duplication and remote replaceme…"
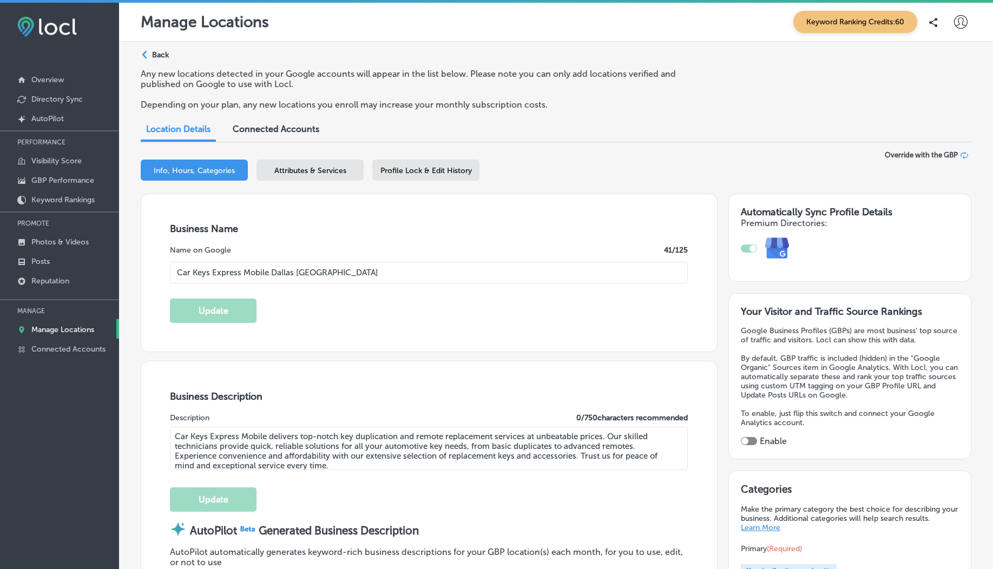
type input "+1 855 869 5397"
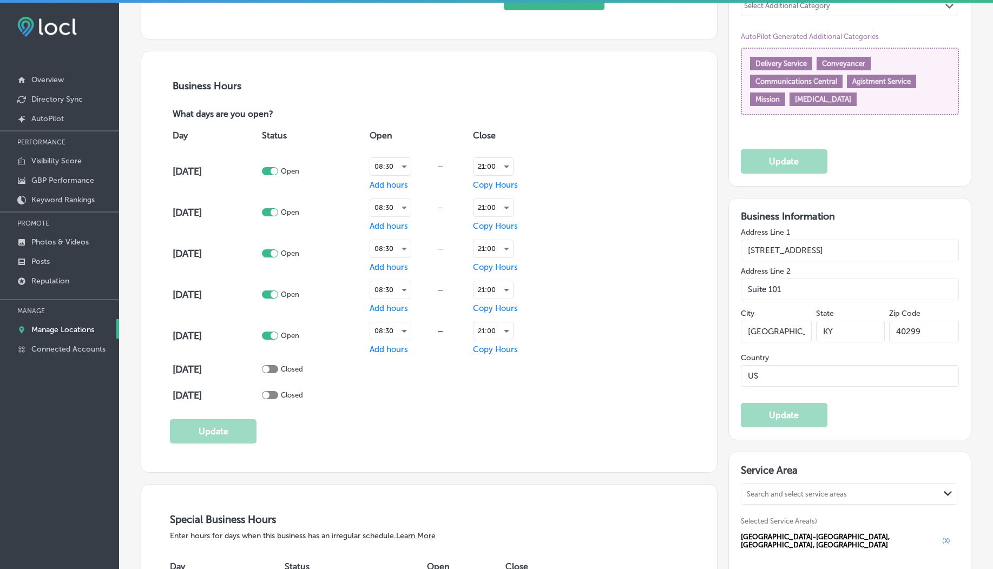
scroll to position [496, 0]
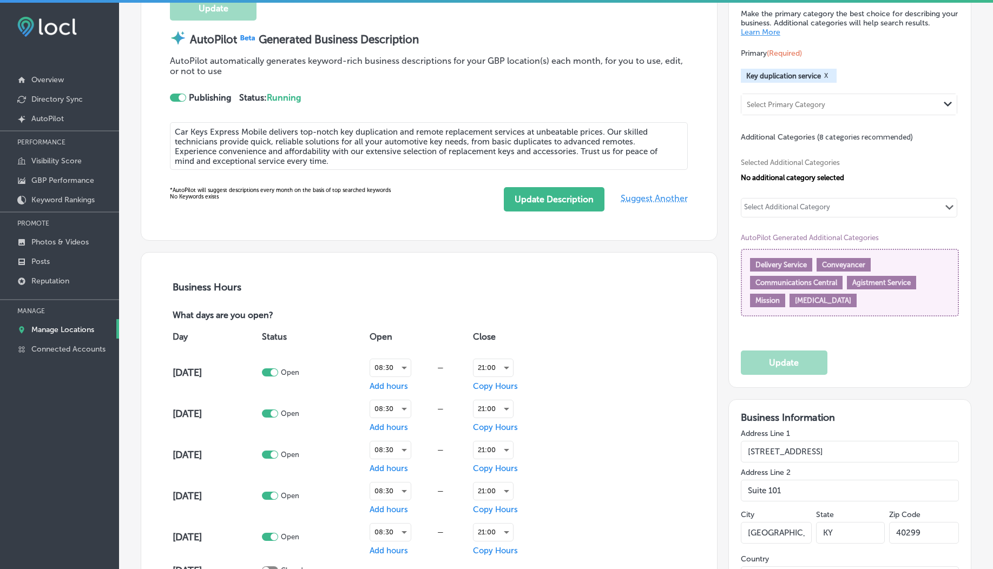
click at [81, 314] on p "Manage Locations" at bounding box center [62, 329] width 63 height 9
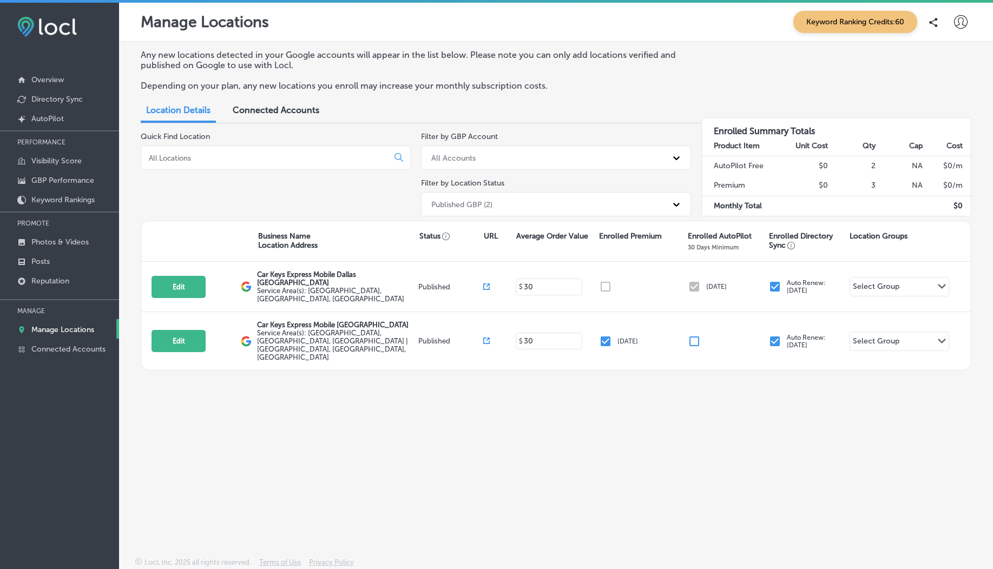
click at [460, 206] on div "Published GBP (2)" at bounding box center [461, 204] width 61 height 9
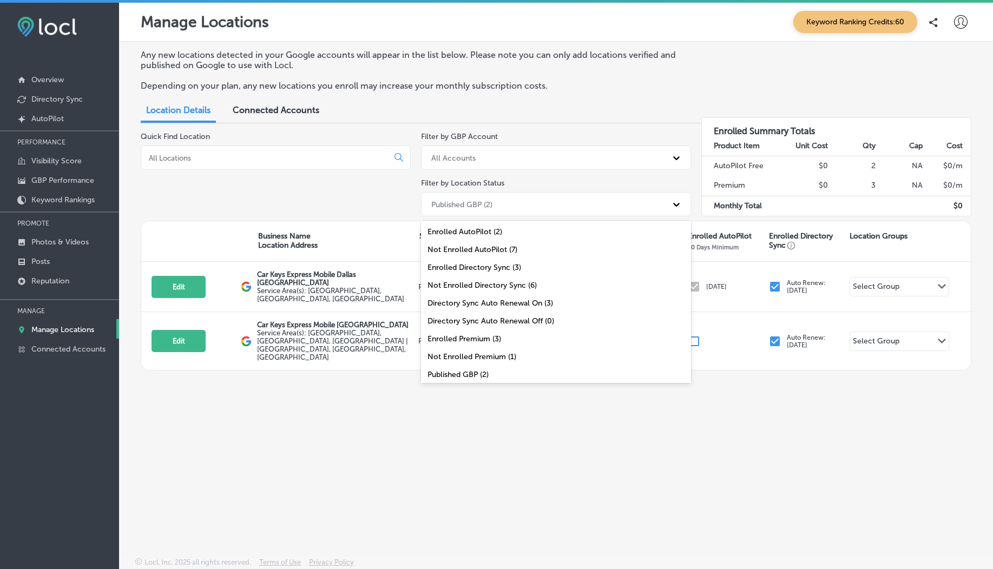
click at [479, 314] on div "Published GBP (2)" at bounding box center [556, 375] width 270 height 18
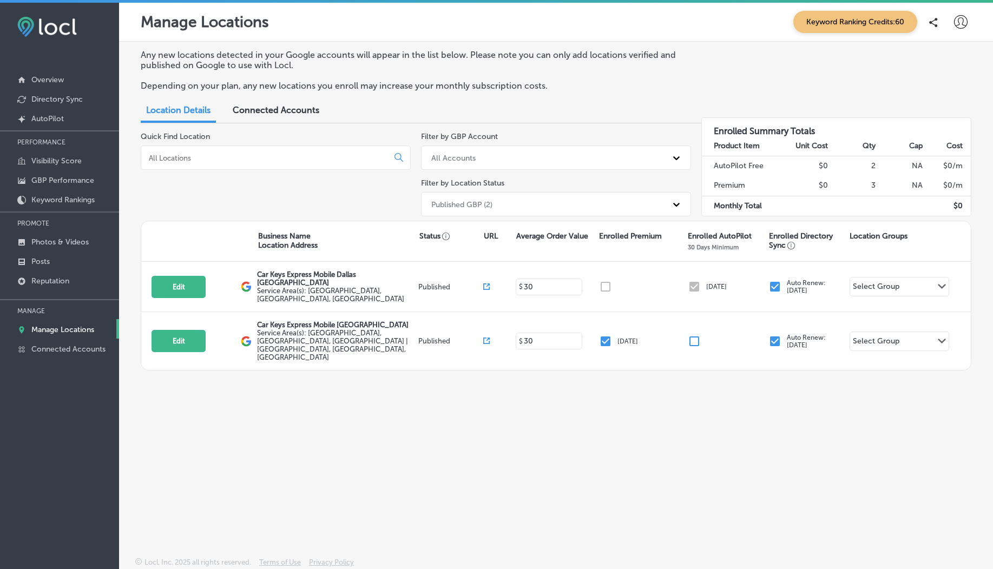
click at [252, 159] on input at bounding box center [267, 158] width 238 height 10
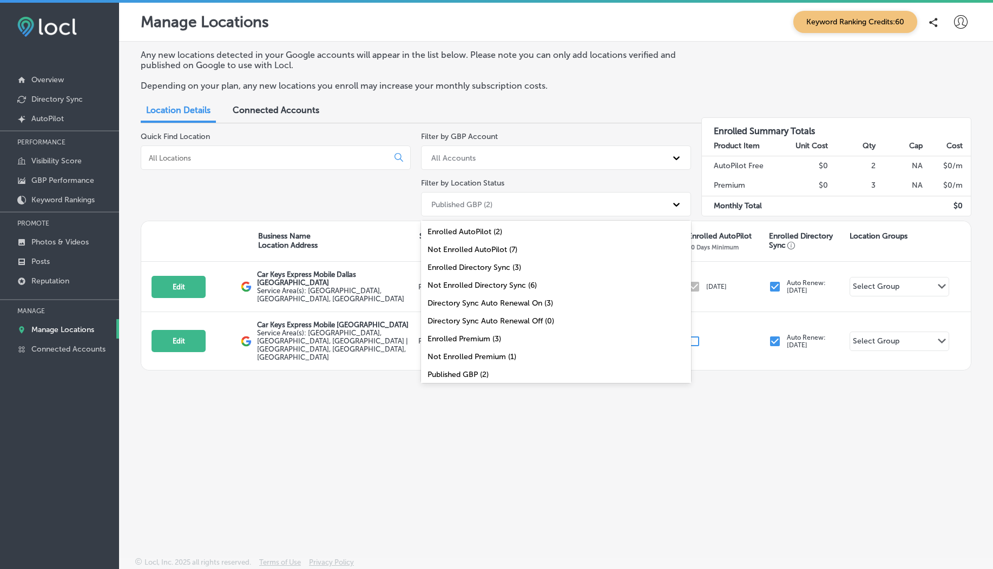
click at [495, 210] on div "Published GBP (2)" at bounding box center [546, 204] width 241 height 18
click at [476, 314] on div "Published GBP (2)" at bounding box center [556, 375] width 270 height 18
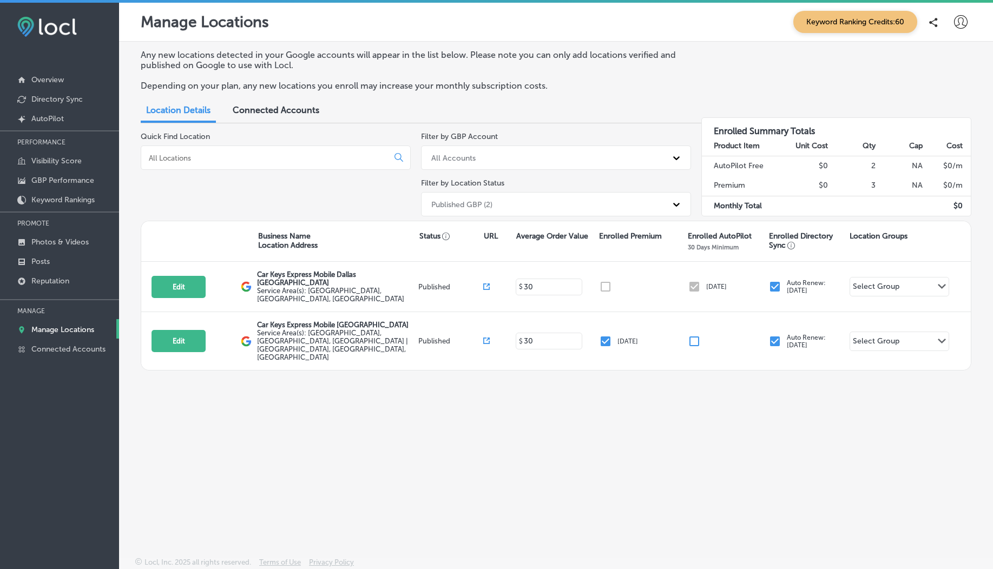
click at [504, 206] on div "Published GBP (2)" at bounding box center [546, 204] width 241 height 18
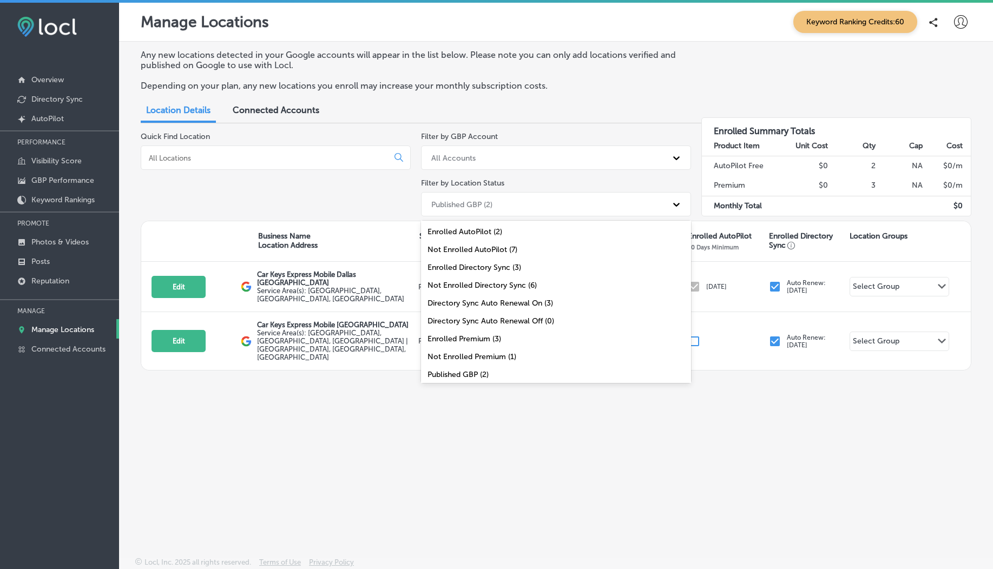
scroll to position [38, 0]
click at [503, 314] on div "All Locations (9)" at bounding box center [556, 372] width 270 height 18
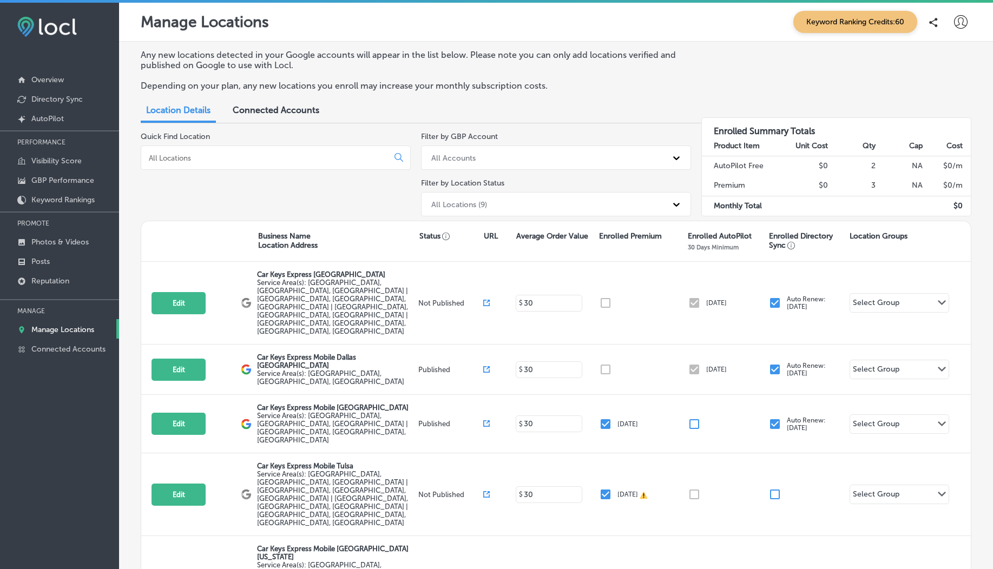
click at [177, 158] on input at bounding box center [267, 158] width 238 height 10
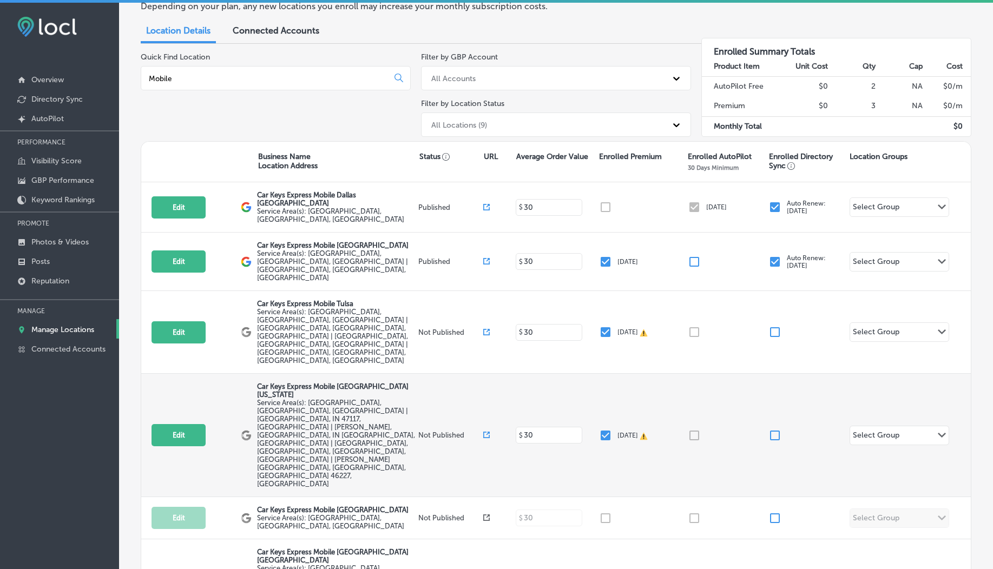
scroll to position [0, 0]
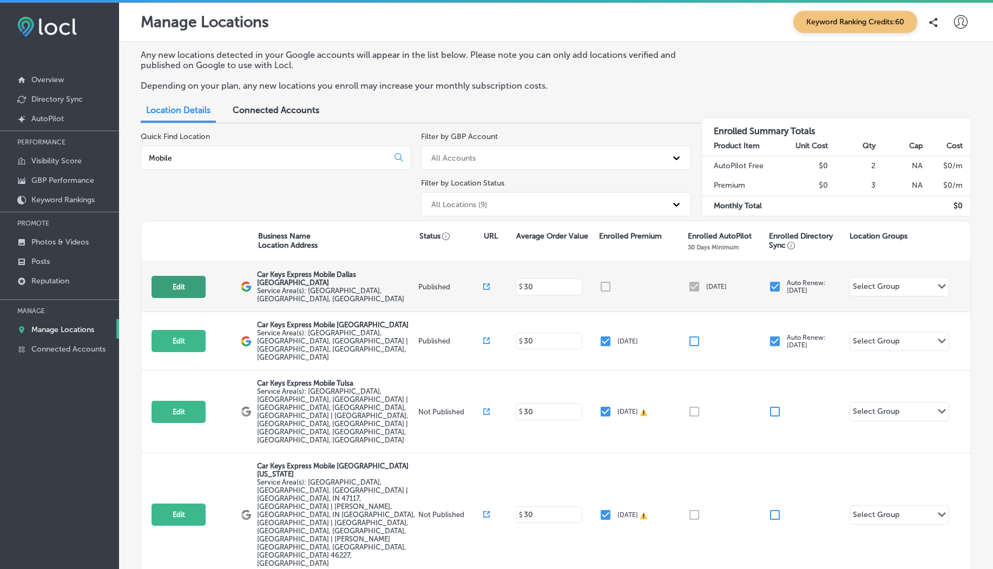
type input "Mobile"
click at [187, 288] on button "Edit" at bounding box center [178, 287] width 54 height 22
select select "US"
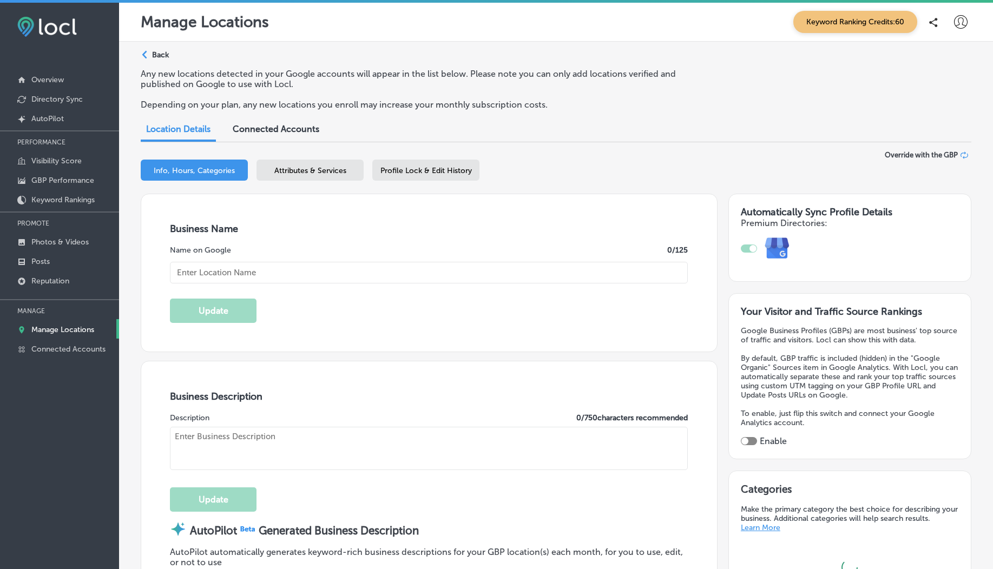
type textarea "Car Keys Express Mobile delivers top-notch key duplication and remote replaceme…"
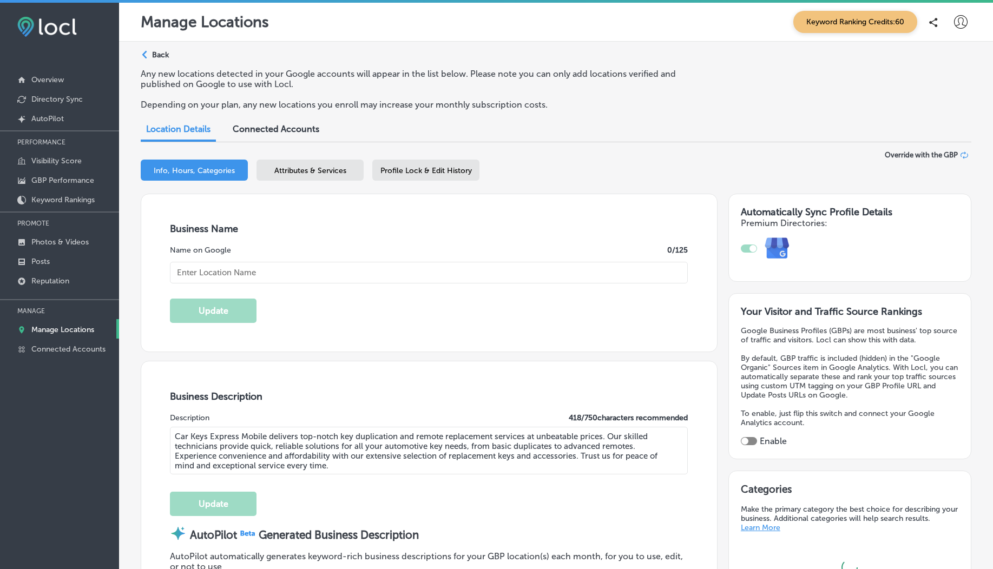
type textarea "Car Keys Express Mobile delivers top-notch key duplication and remote replaceme…"
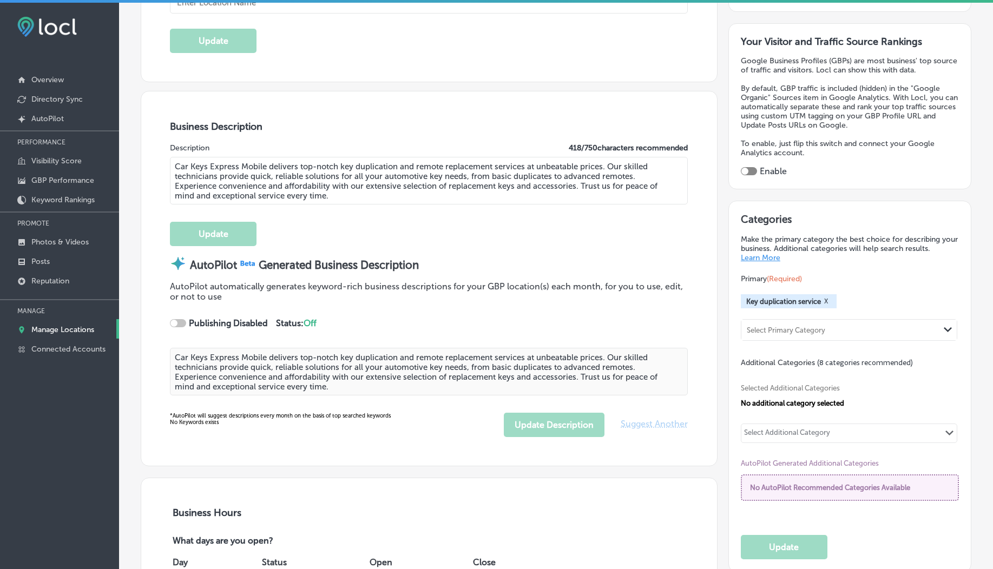
type input "12101 Sycamore Station Place"
type input "Suite 101"
type input "Louisville"
type input "40299"
type input "US"
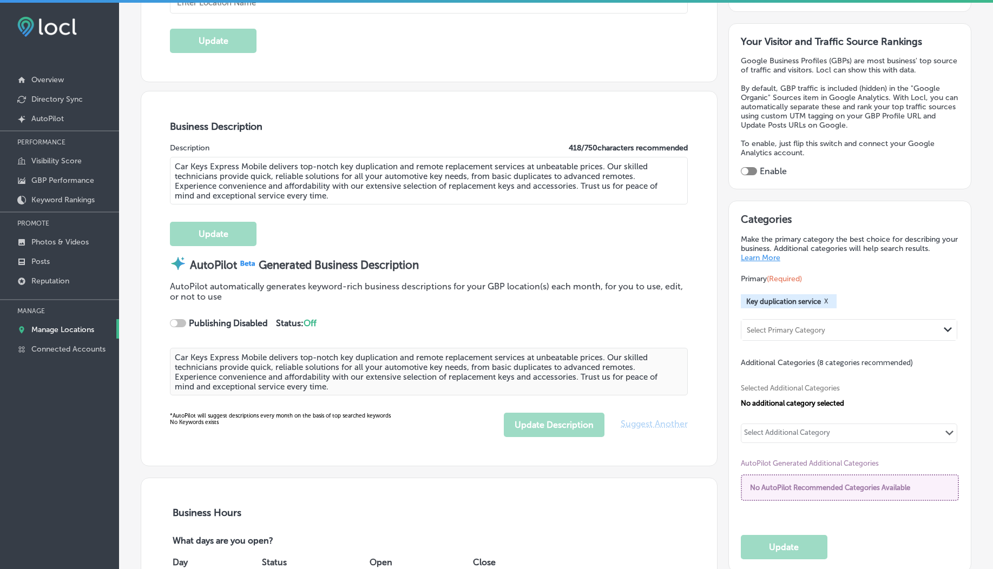
type input "https://store.carkeysexpress.com/"
checkbox input "true"
type input "Car Keys Express Mobile Dallas Fort Worth"
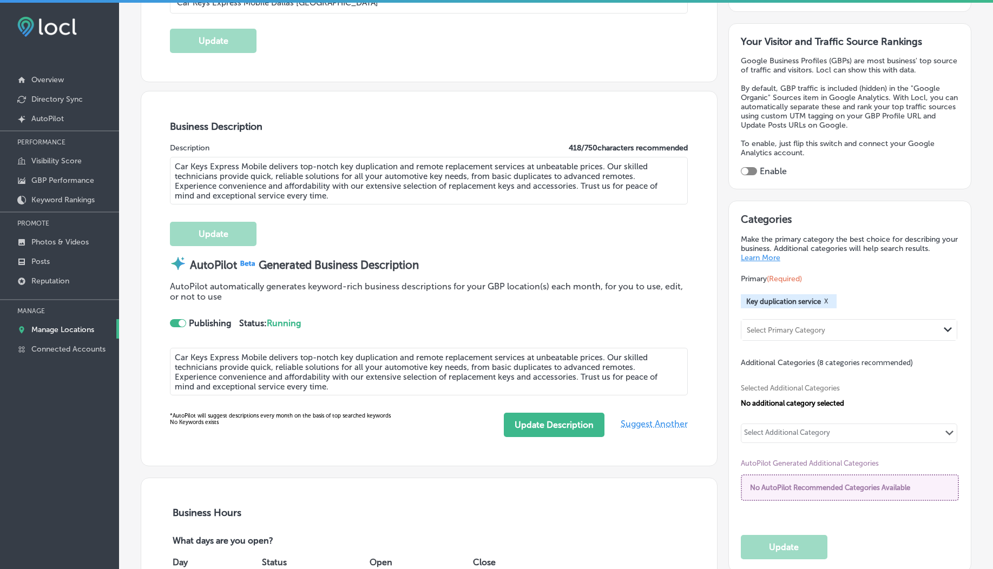
type input "+1 855 869 5397"
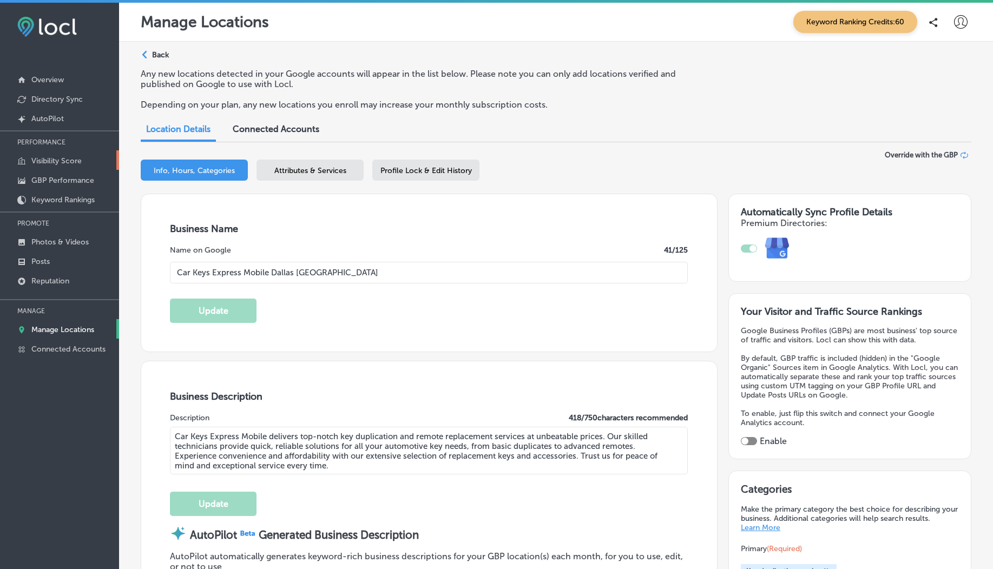
click at [52, 163] on p "Visibility Score" at bounding box center [56, 160] width 50 height 9
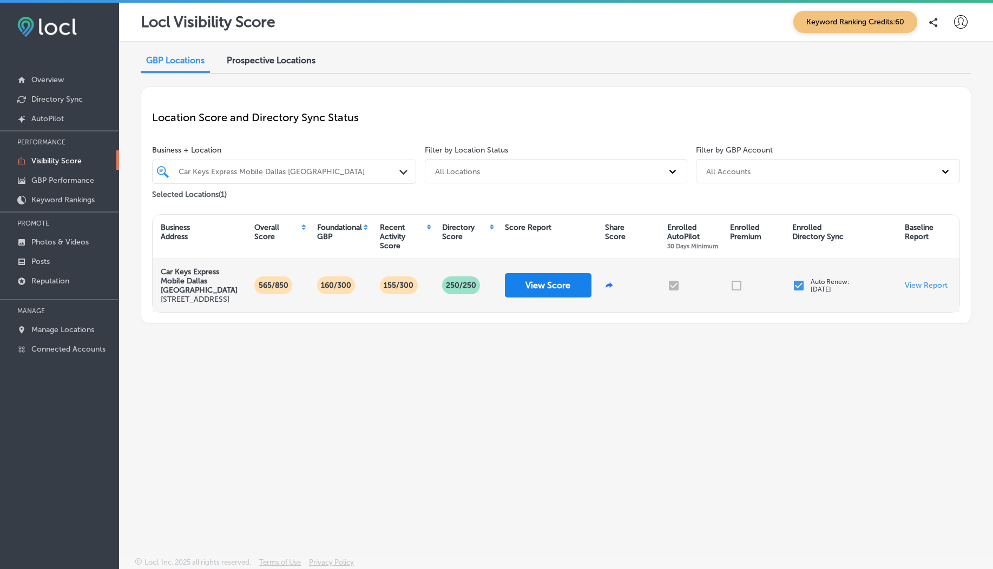
click at [536, 295] on button "View Score" at bounding box center [548, 285] width 87 height 24
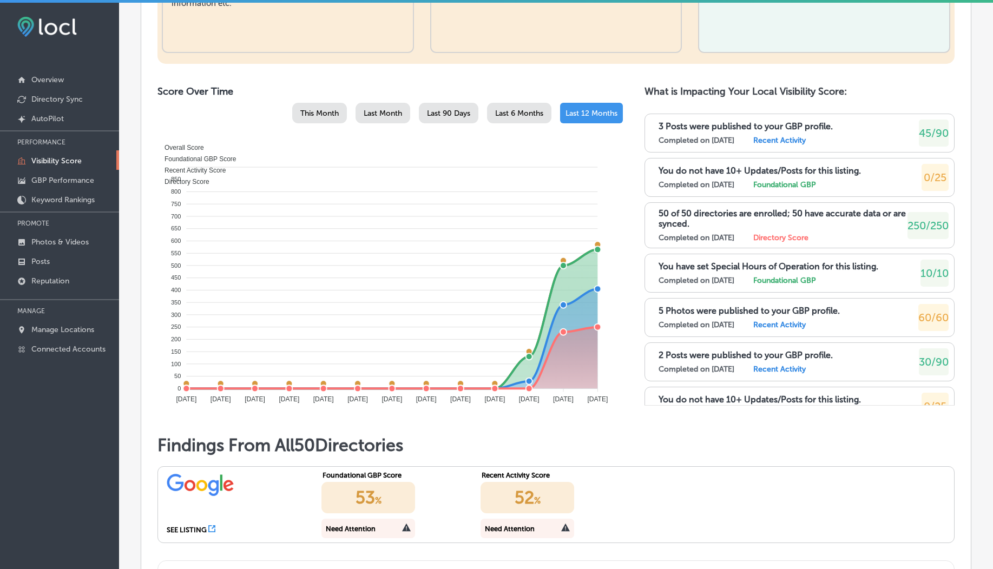
scroll to position [506, 0]
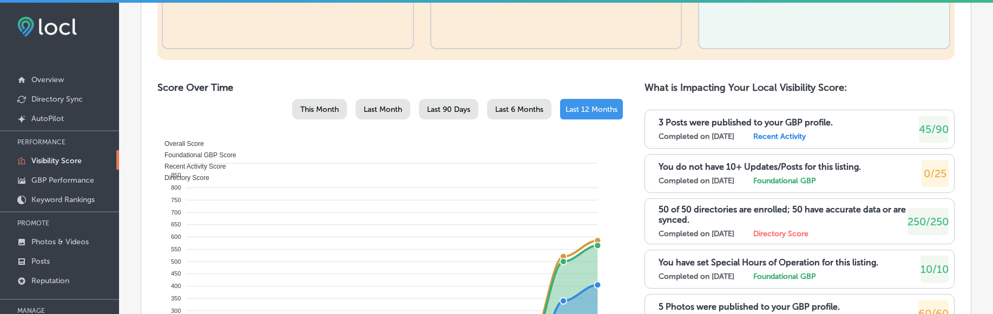
click at [511, 114] on span "Last 6 Months" at bounding box center [519, 109] width 48 height 9
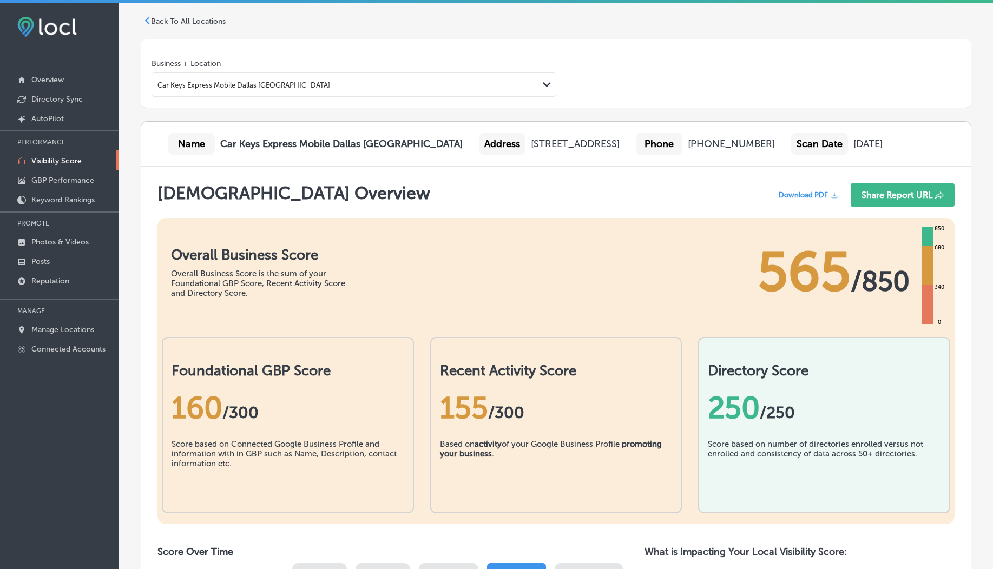
scroll to position [0, 0]
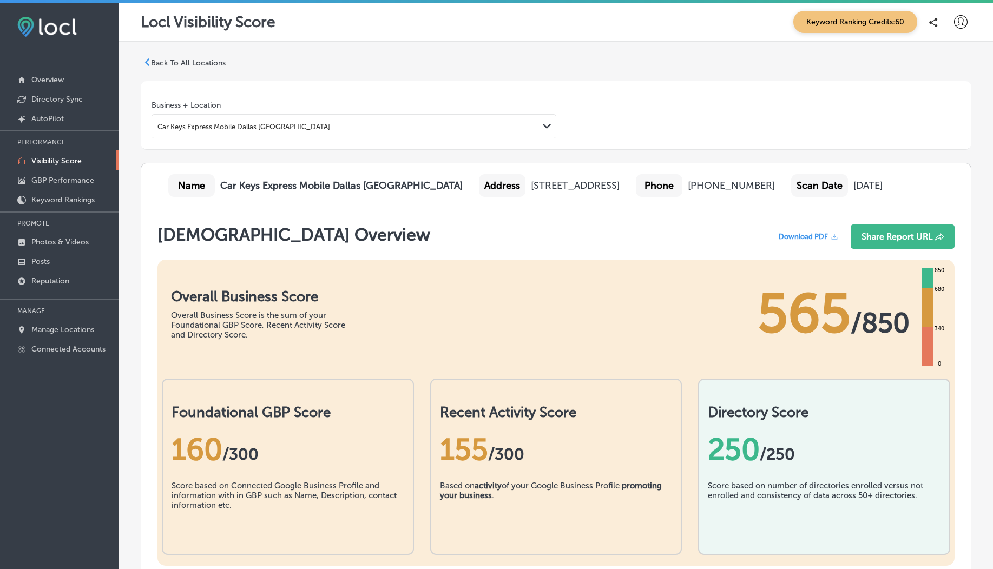
click at [167, 61] on p "Back To All Locations" at bounding box center [188, 62] width 75 height 9
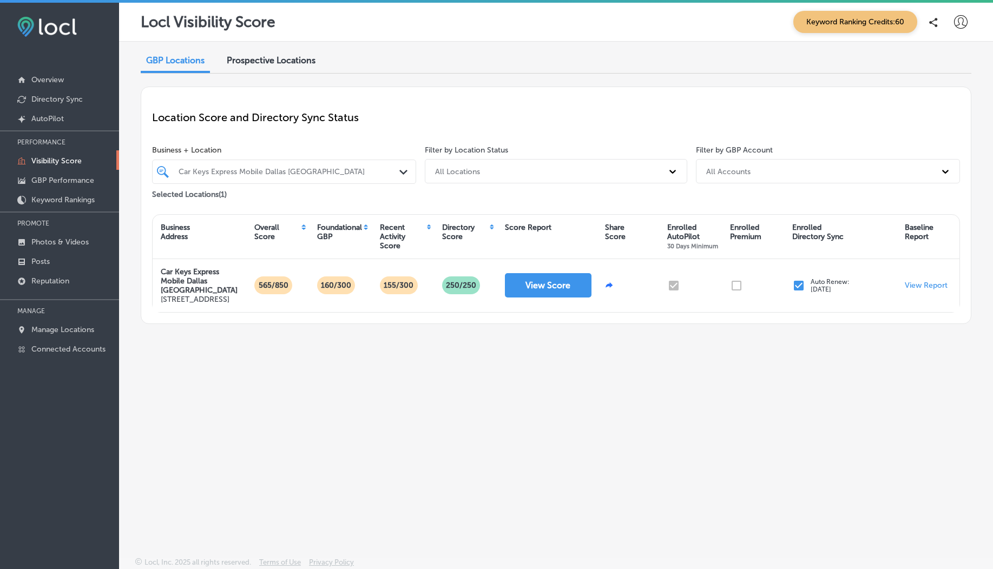
click at [348, 177] on div at bounding box center [273, 172] width 192 height 14
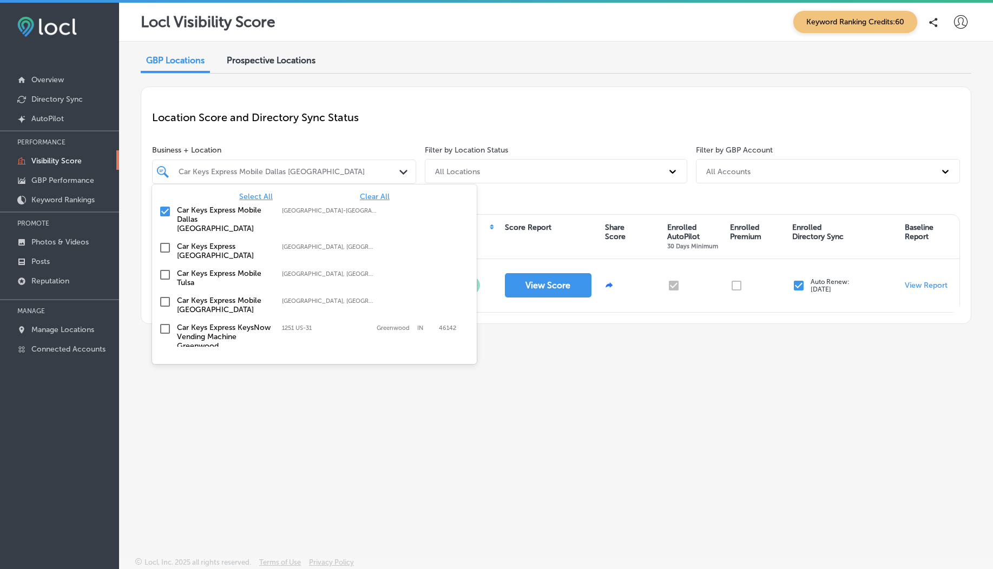
click at [422, 142] on div "Location Score and Directory Sync Status Business + Location option focused, 2 …" at bounding box center [556, 206] width 831 height 238
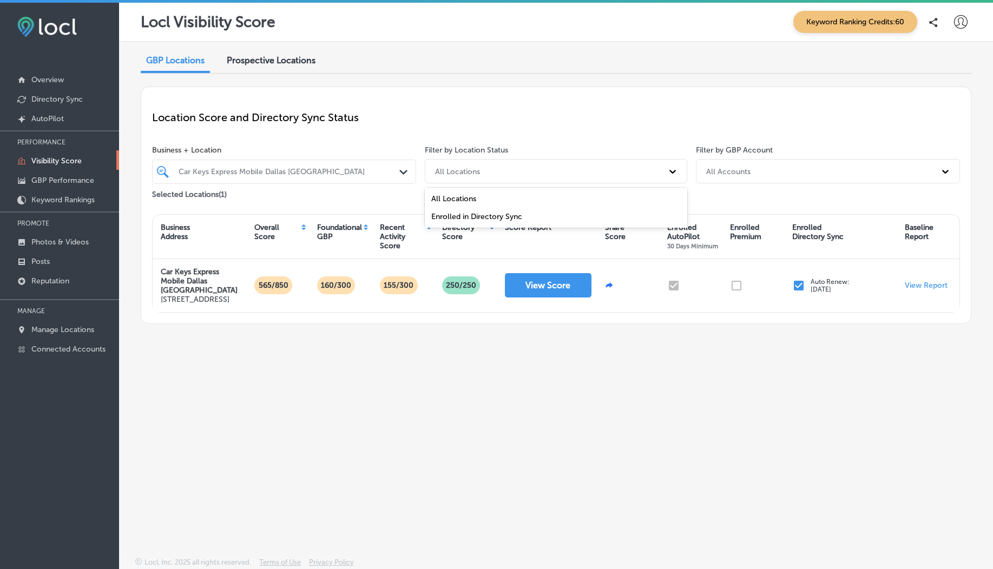
click at [456, 162] on div "All Locations" at bounding box center [546, 171] width 233 height 18
click at [344, 177] on div at bounding box center [273, 172] width 192 height 14
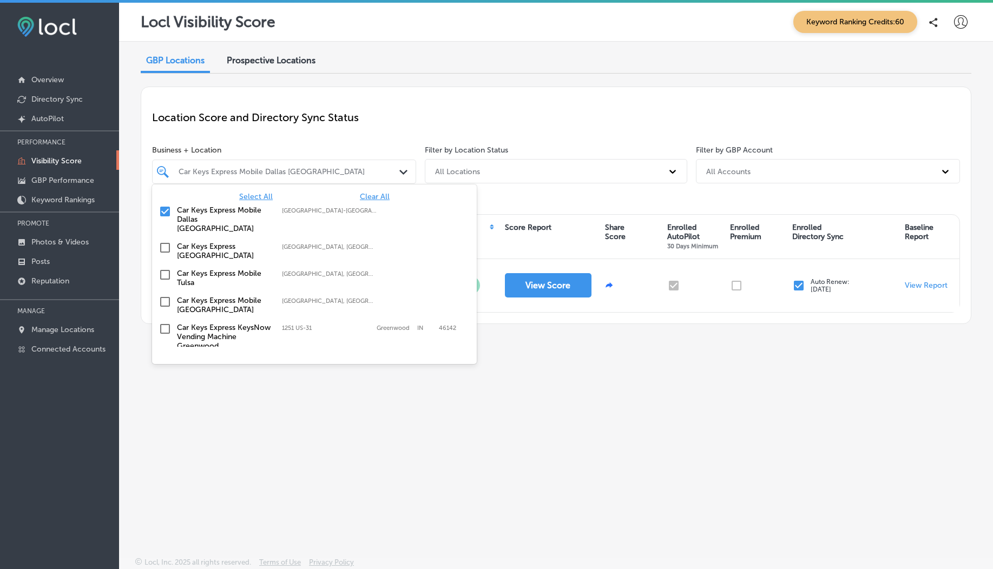
click at [318, 160] on div "Car Keys Express Mobile Dallas Fort Worth Path Created with Sketch." at bounding box center [284, 172] width 264 height 24
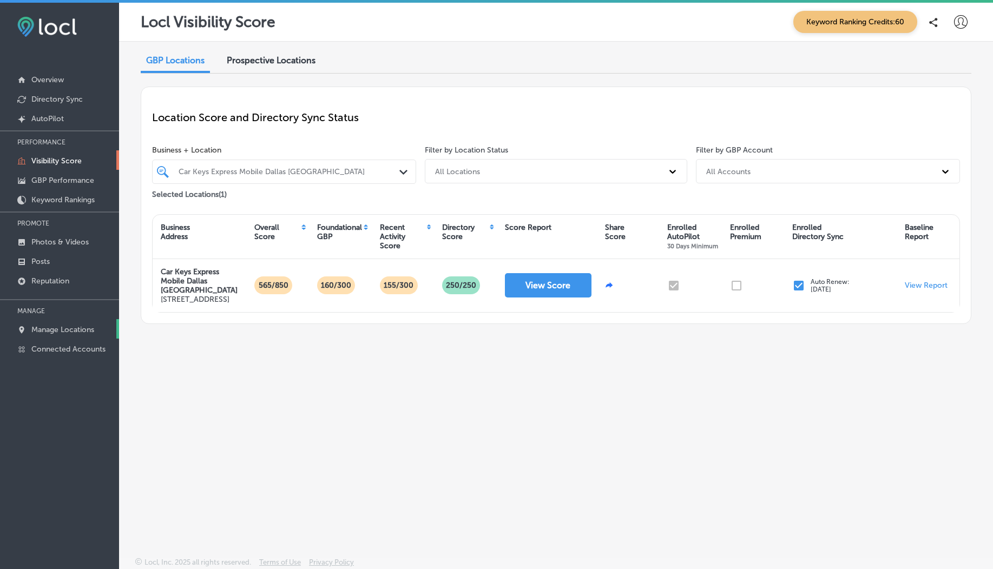
click at [54, 314] on p "Manage Locations" at bounding box center [62, 329] width 63 height 9
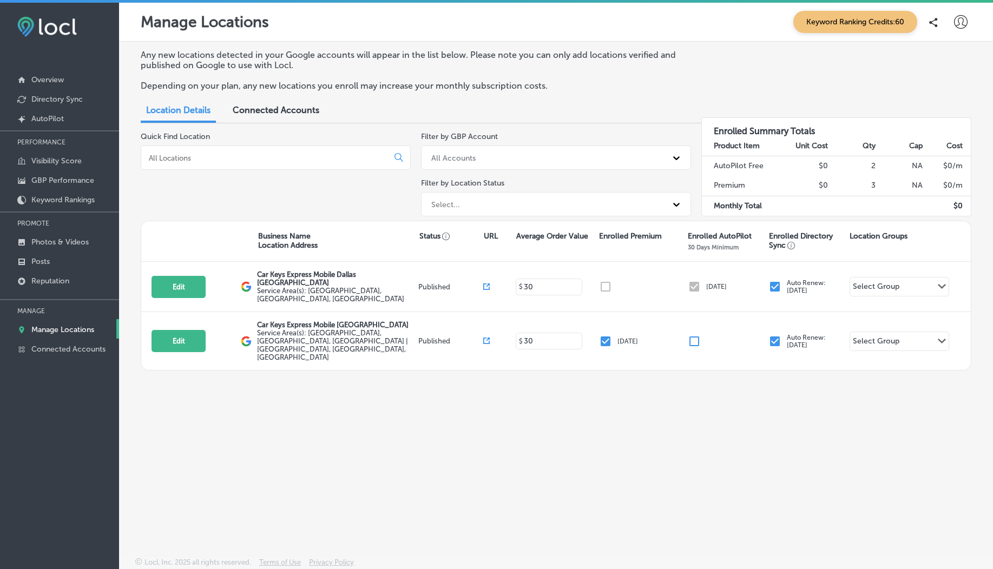
click at [521, 196] on div "Select..." at bounding box center [546, 204] width 241 height 18
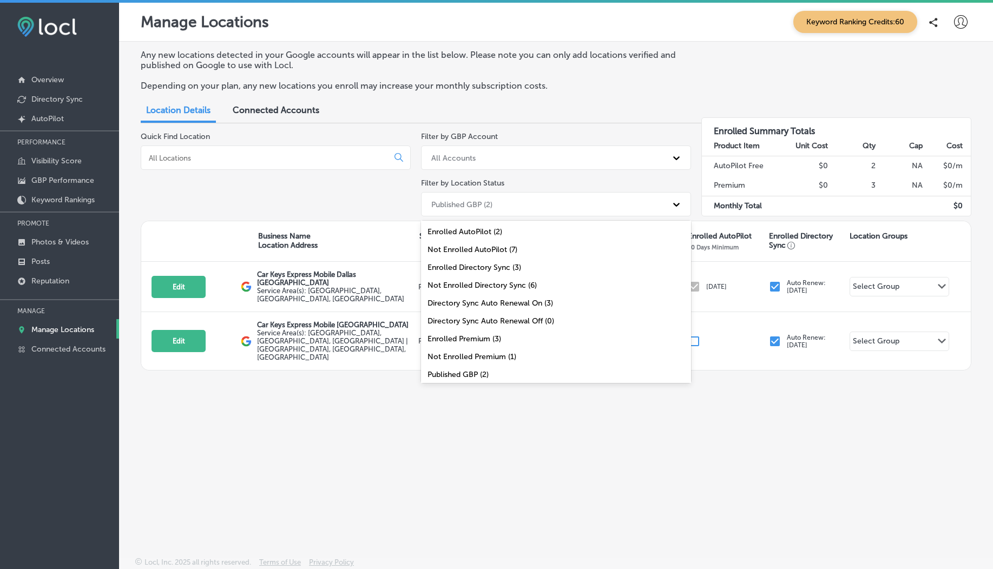
scroll to position [38, 0]
click at [487, 314] on div "All Locations (9)" at bounding box center [556, 372] width 270 height 18
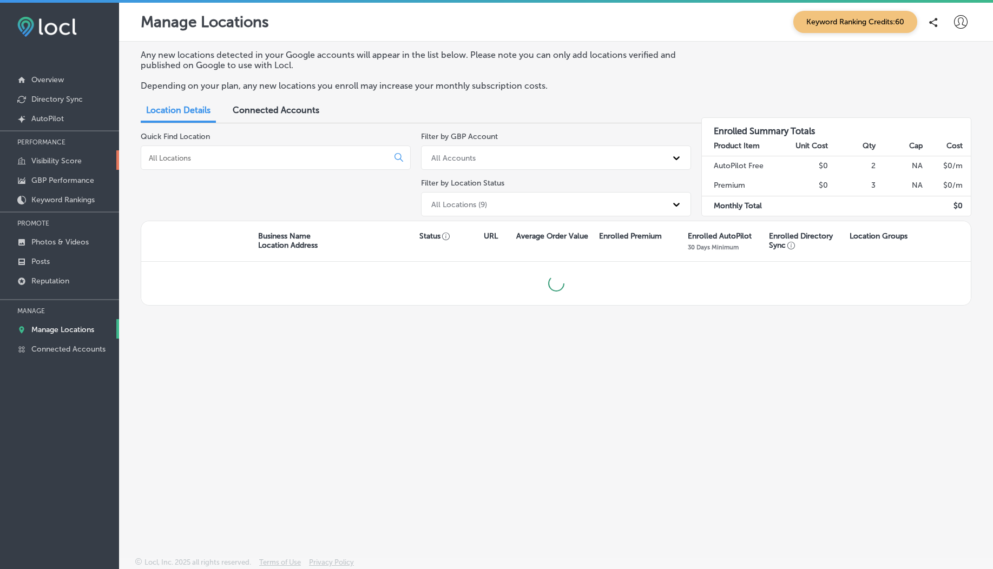
click at [65, 166] on link "Visibility Score" at bounding box center [59, 159] width 119 height 19
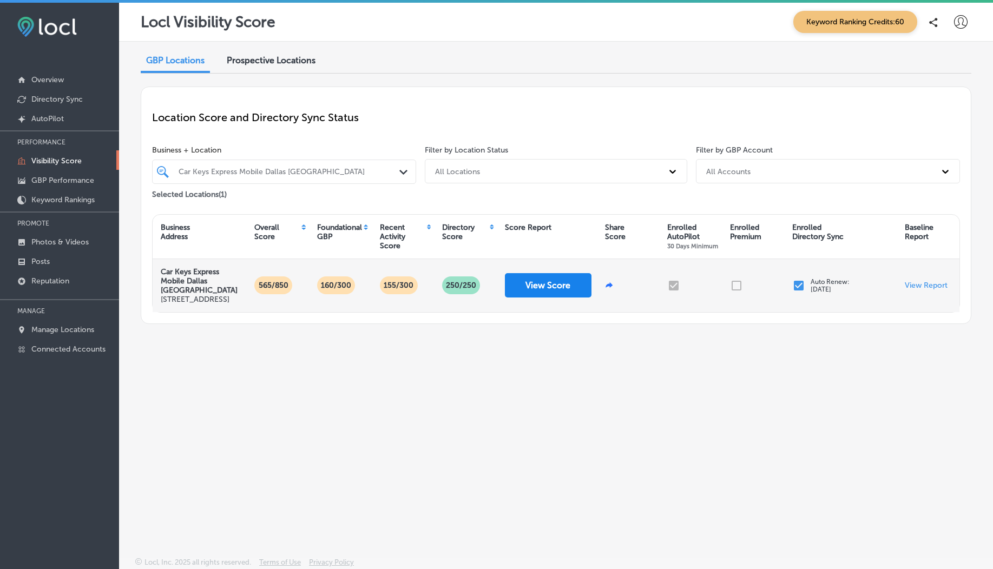
click at [551, 289] on button "View Score" at bounding box center [548, 285] width 87 height 24
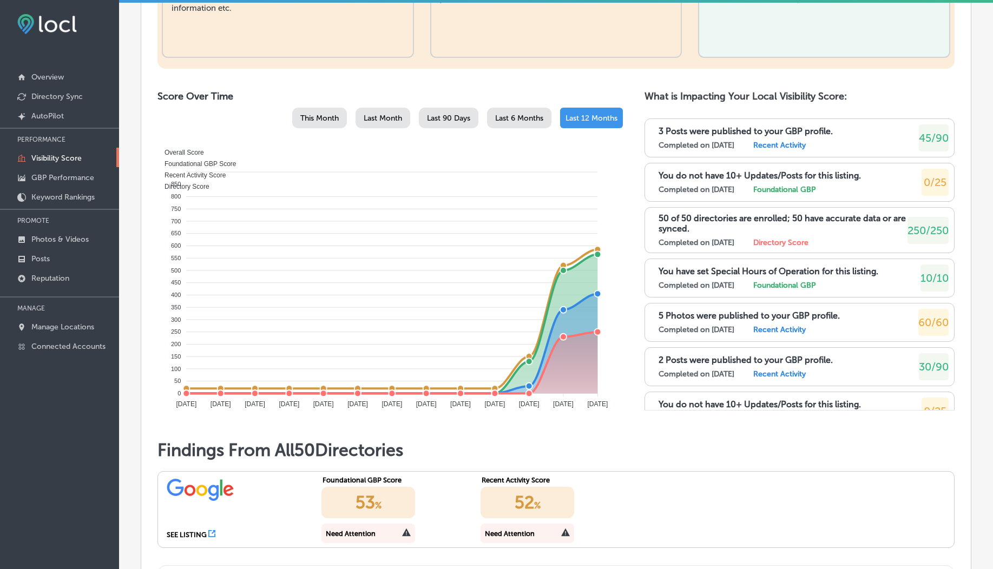
scroll to position [504, 0]
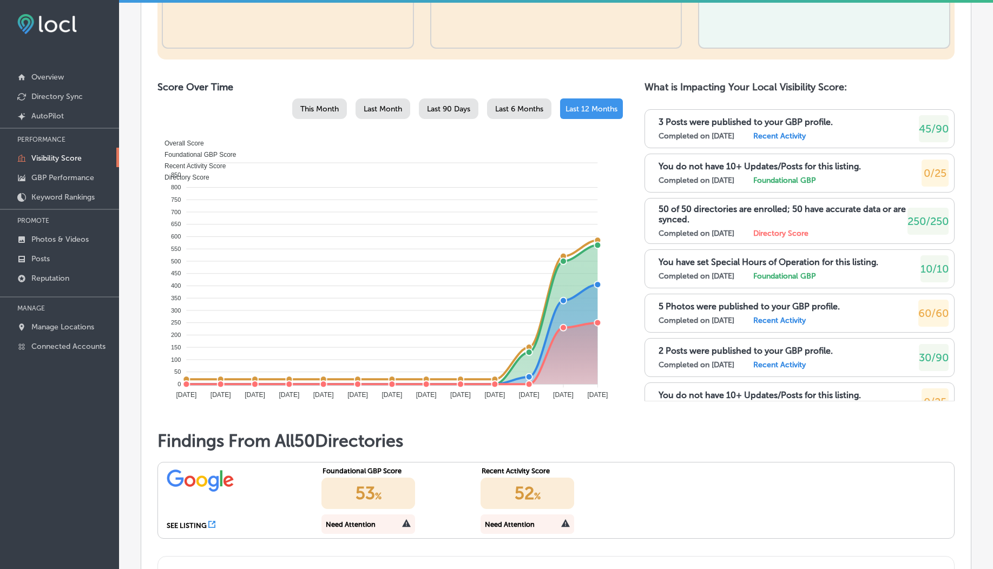
drag, startPoint x: 696, startPoint y: 282, endPoint x: 679, endPoint y: 268, distance: 22.7
click at [679, 244] on div "50 of 50 directories are enrolled; 50 have accurate data or are synced. Complet…" at bounding box center [799, 221] width 310 height 46
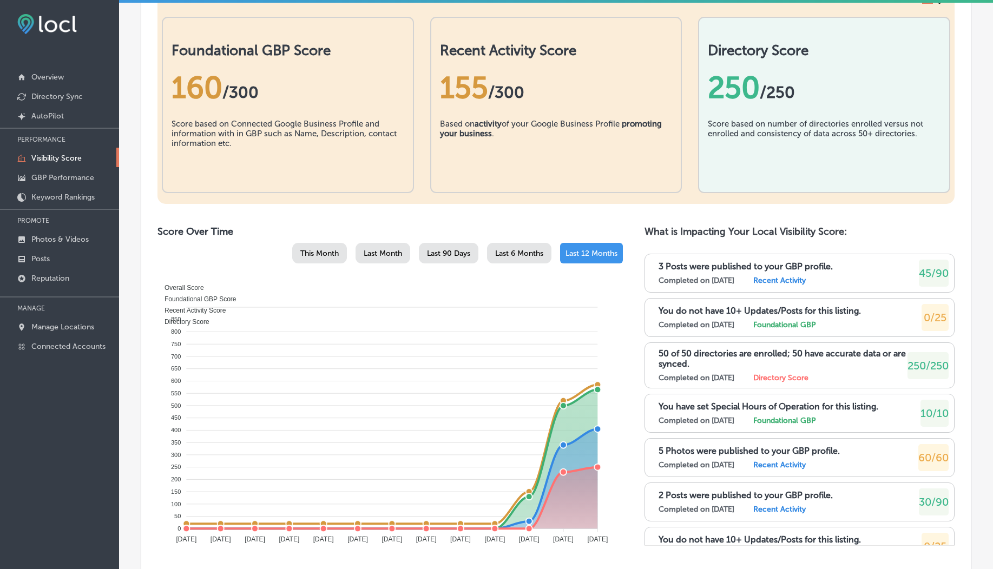
scroll to position [527, 0]
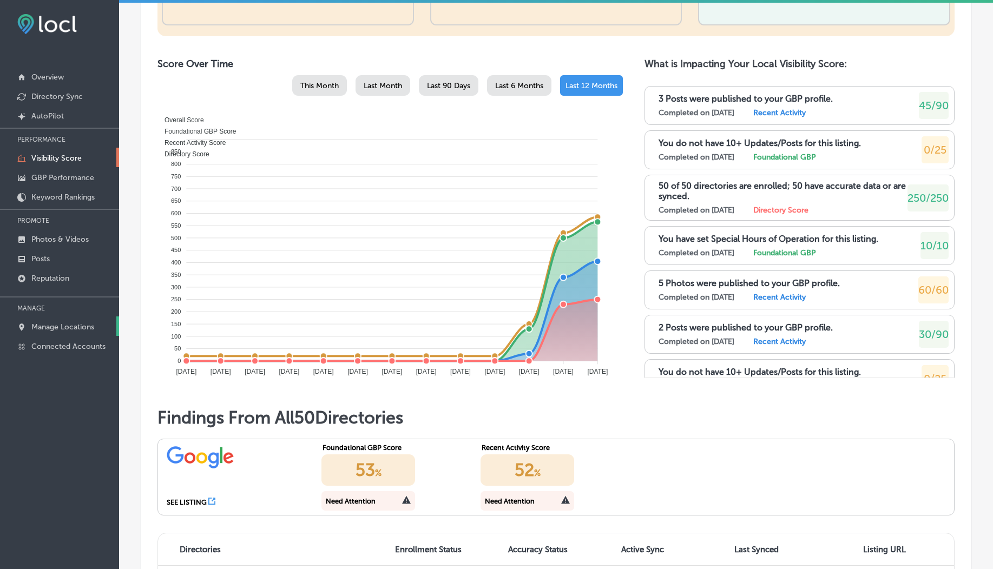
click at [86, 314] on p "Manage Locations" at bounding box center [62, 326] width 63 height 9
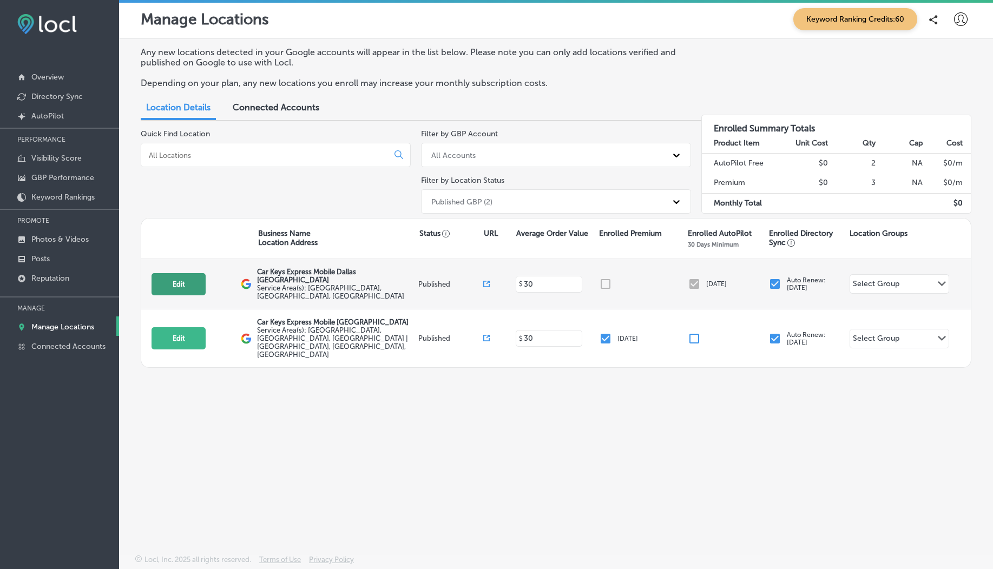
click at [187, 279] on button "Edit" at bounding box center [178, 284] width 54 height 22
select select "US"
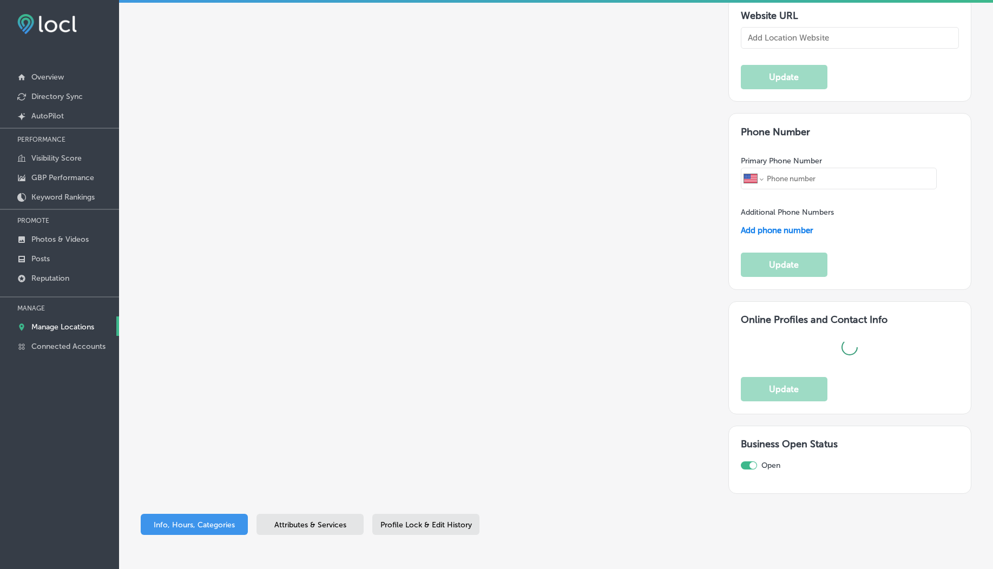
type input "Car Keys Express Mobile Dallas Fort Worth"
type textarea "Car Keys Express Mobile delivers top-notch key duplication and remote replaceme…"
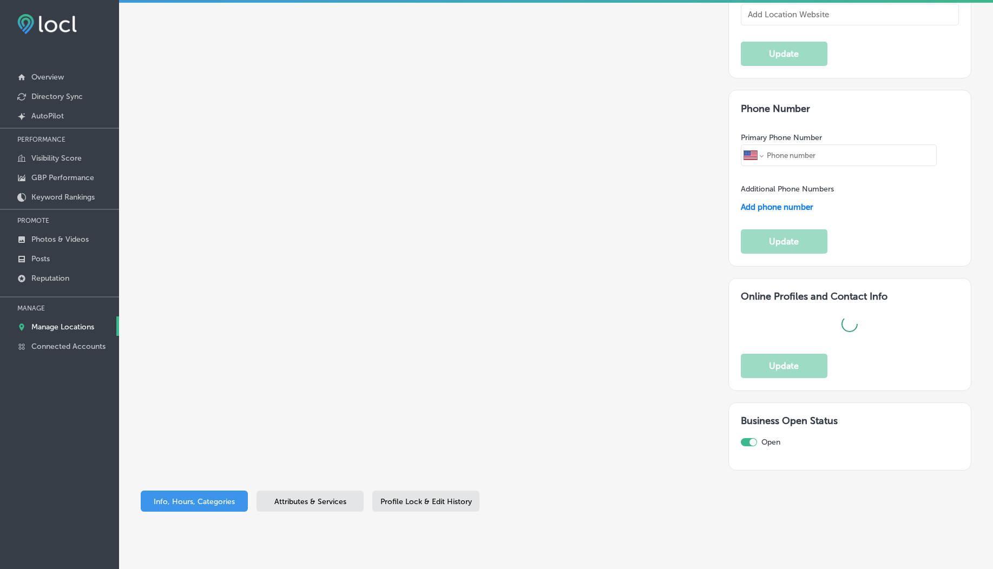
type input "12101 Sycamore Station Place"
type input "Suite 101"
type input "Louisville"
type input "40299"
type input "US"
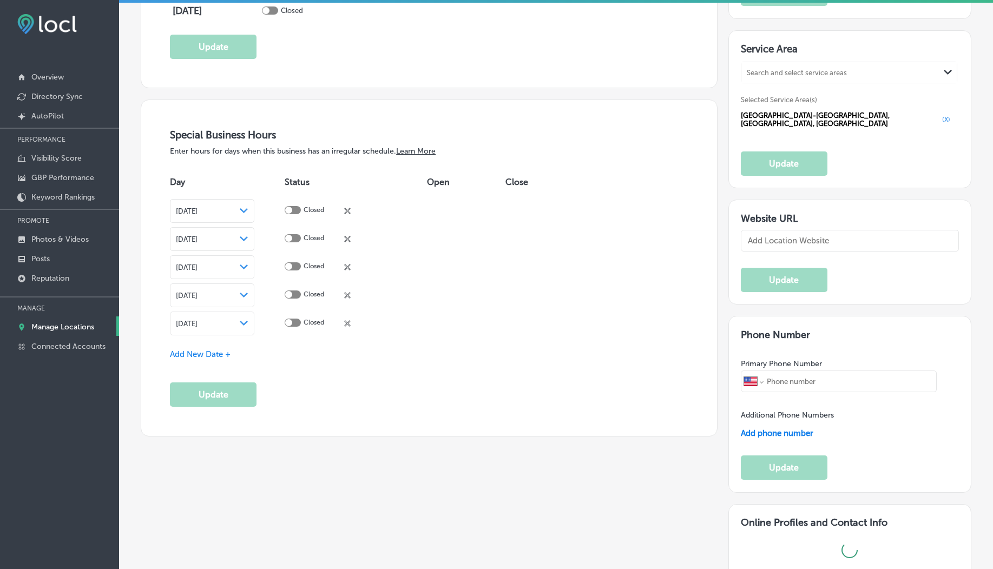
type input "https://store.carkeysexpress.com/"
checkbox input "true"
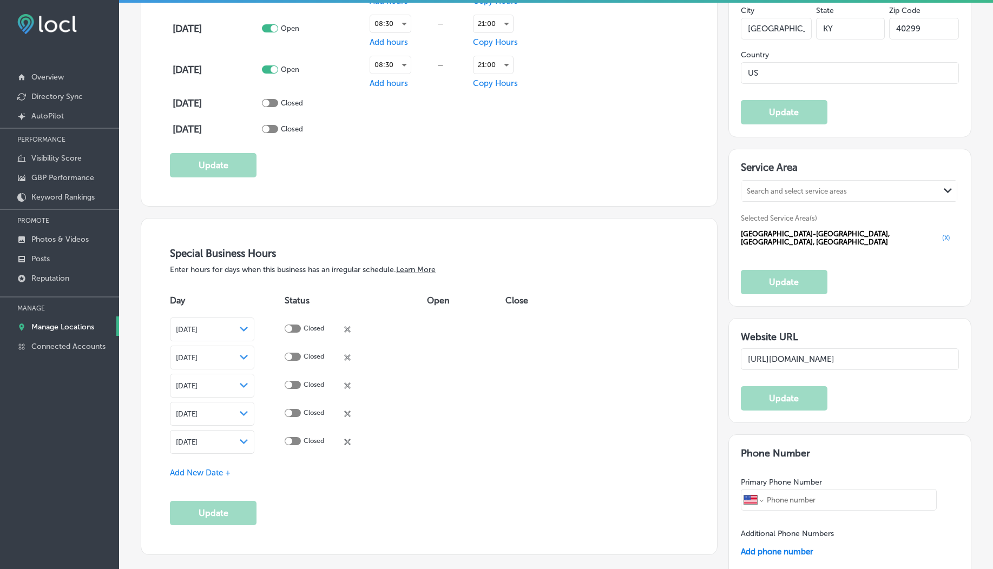
type textarea "Car Keys Express Mobile delivers top-notch key duplication and remote replaceme…"
type input "+1 855 869 5397"
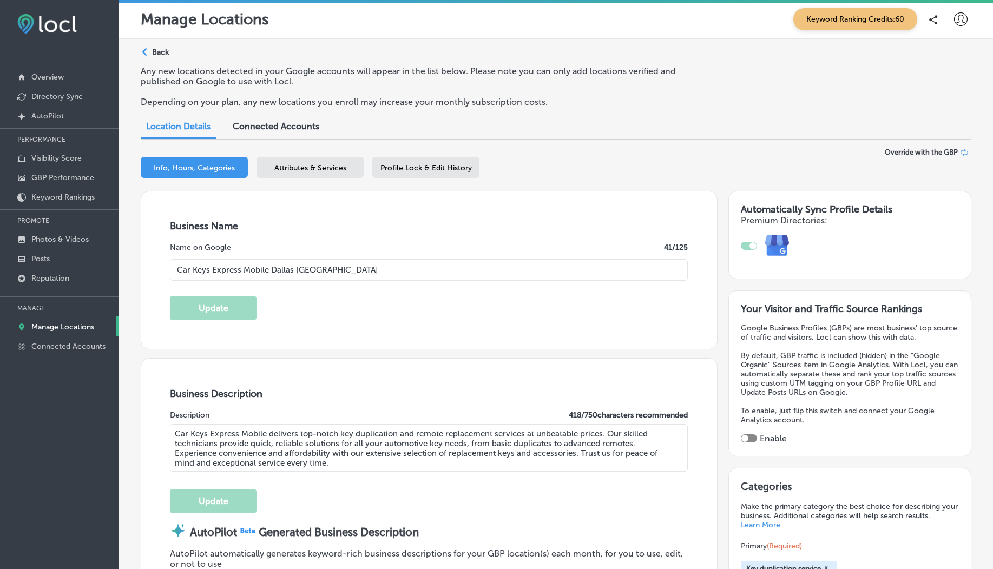
click at [954, 21] on icon at bounding box center [961, 19] width 14 height 14
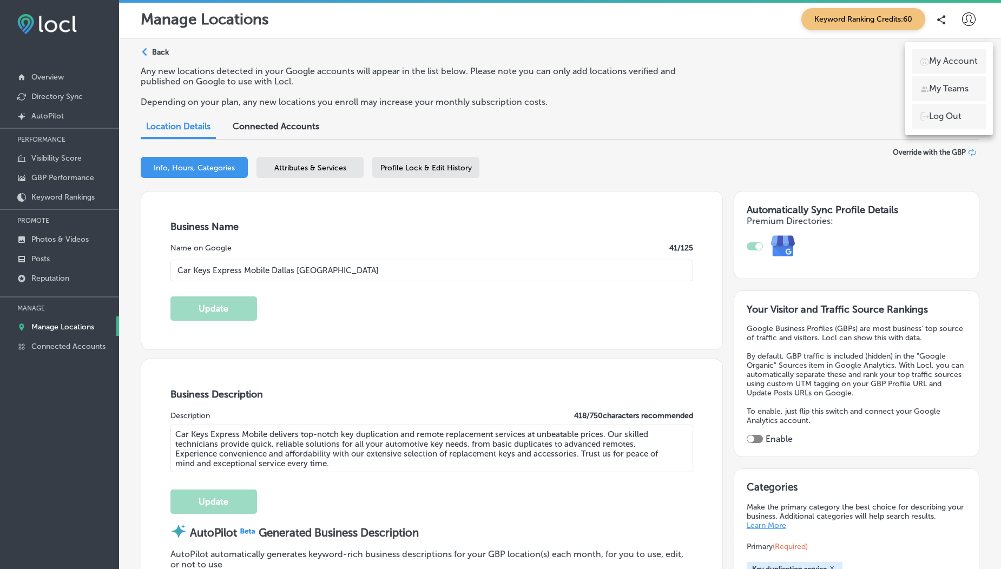
click at [957, 111] on p "Log Out" at bounding box center [945, 116] width 32 height 13
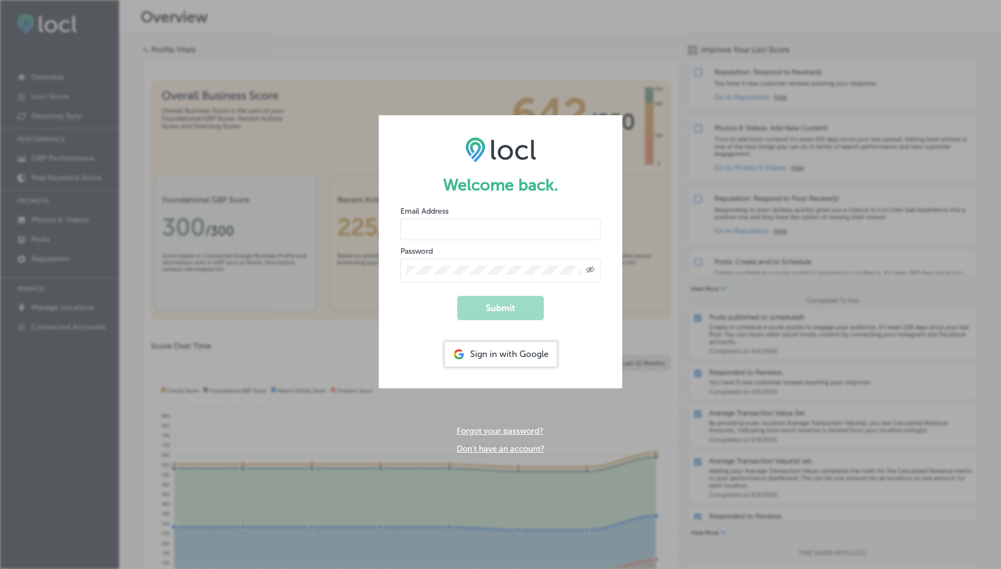
type input "usama@esketchers.com"
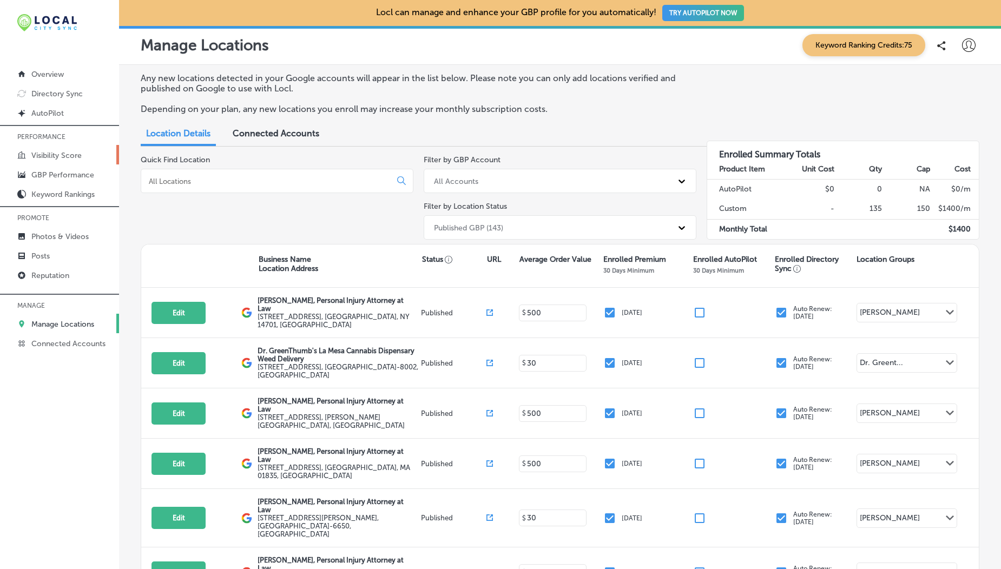
click at [57, 156] on p "Visibility Score" at bounding box center [56, 155] width 50 height 9
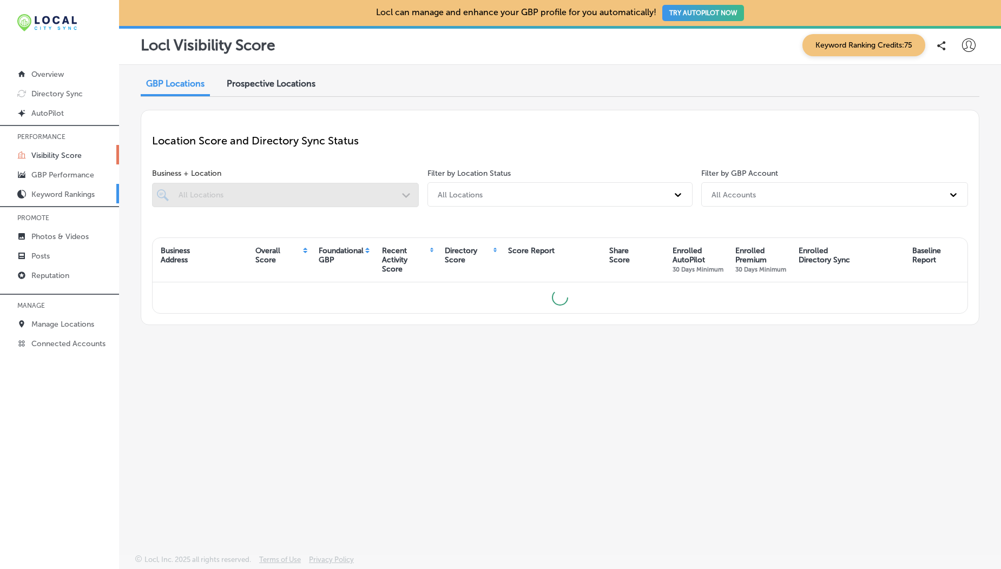
click at [65, 194] on p "Keyword Rankings" at bounding box center [62, 194] width 63 height 9
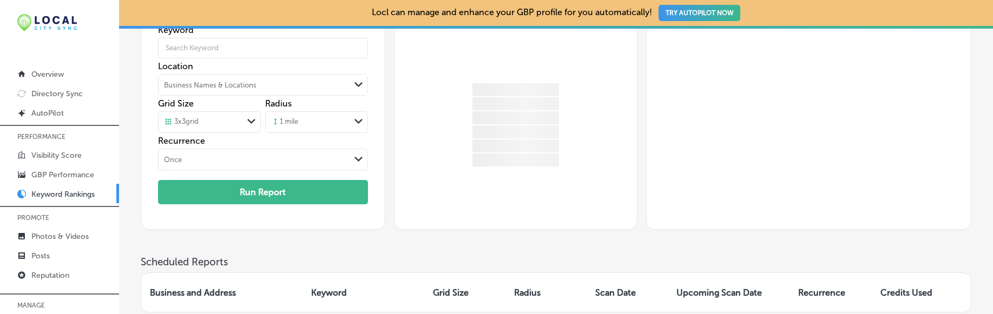
scroll to position [306, 0]
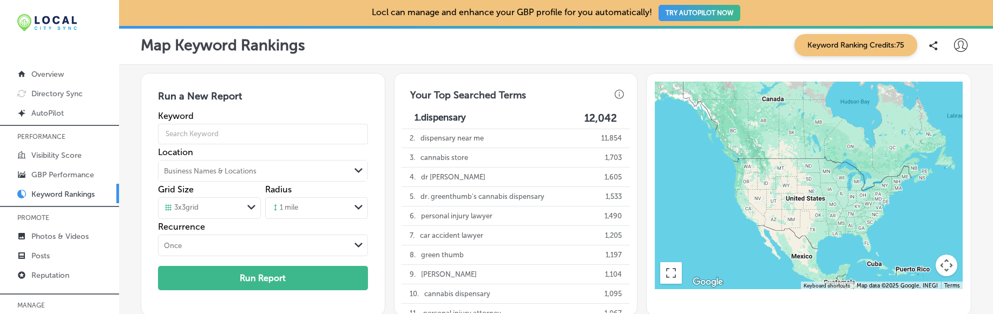
scroll to position [310, 0]
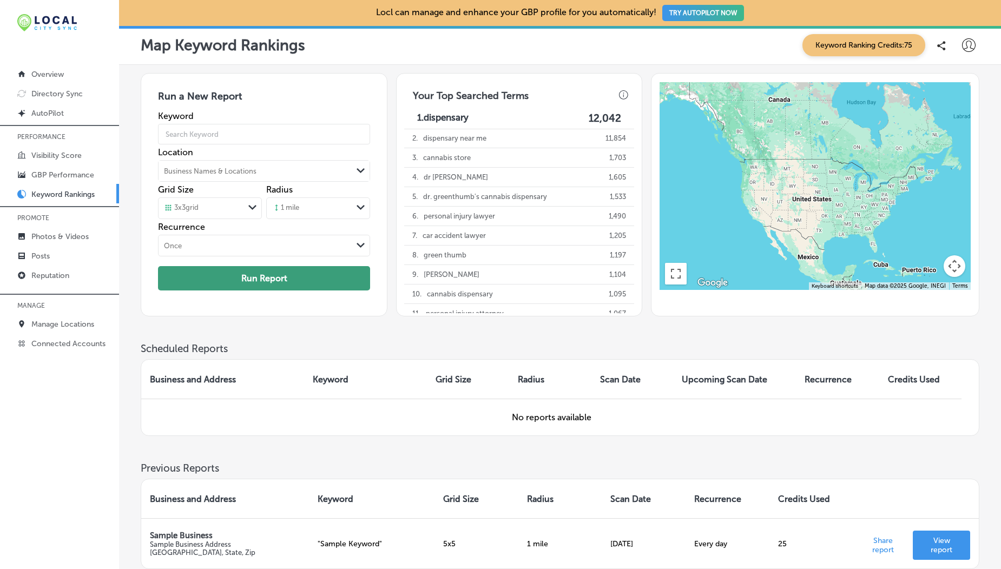
scroll to position [100, 0]
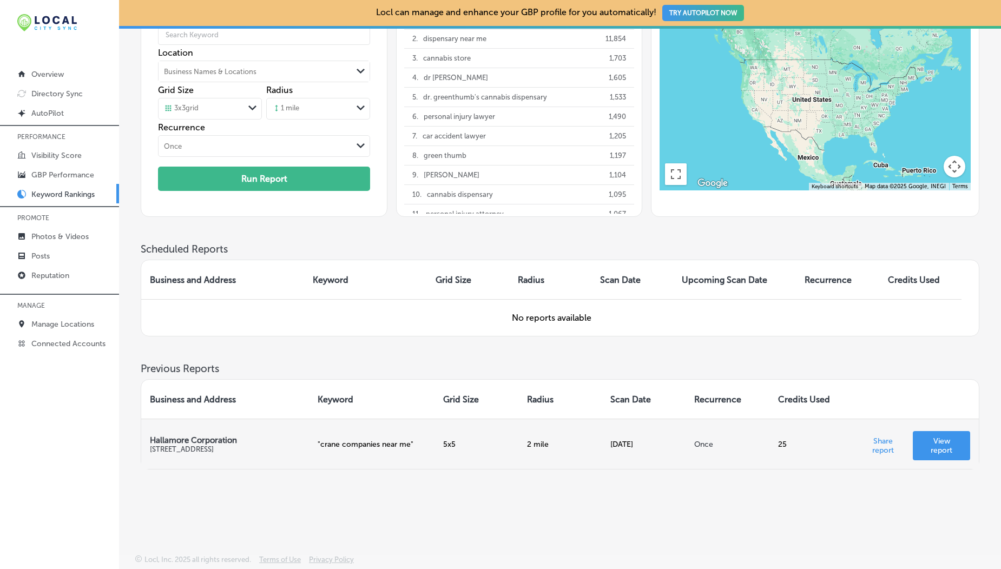
click at [959, 450] on p "View report" at bounding box center [941, 446] width 40 height 18
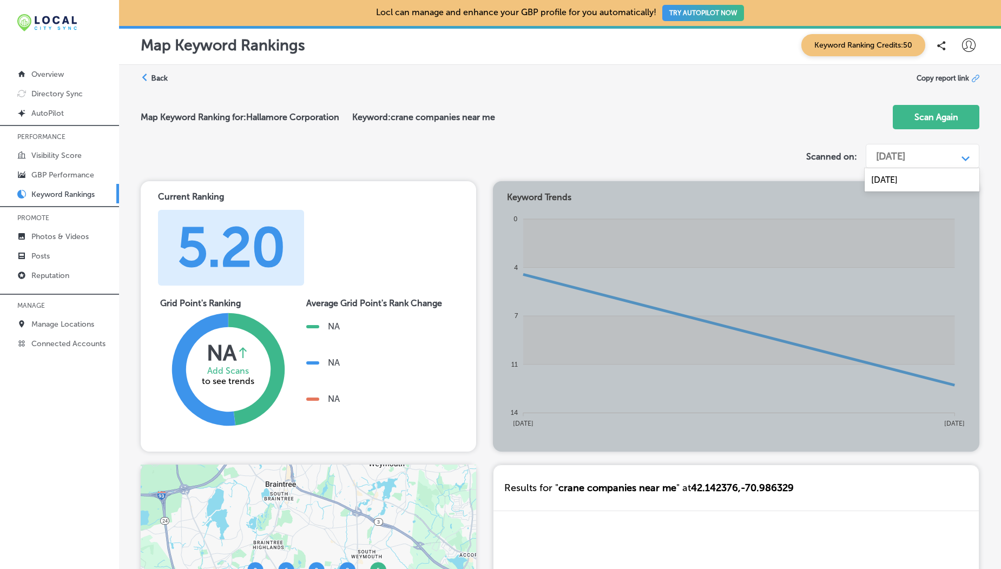
click at [891, 162] on div "[DATE]" at bounding box center [890, 156] width 29 height 12
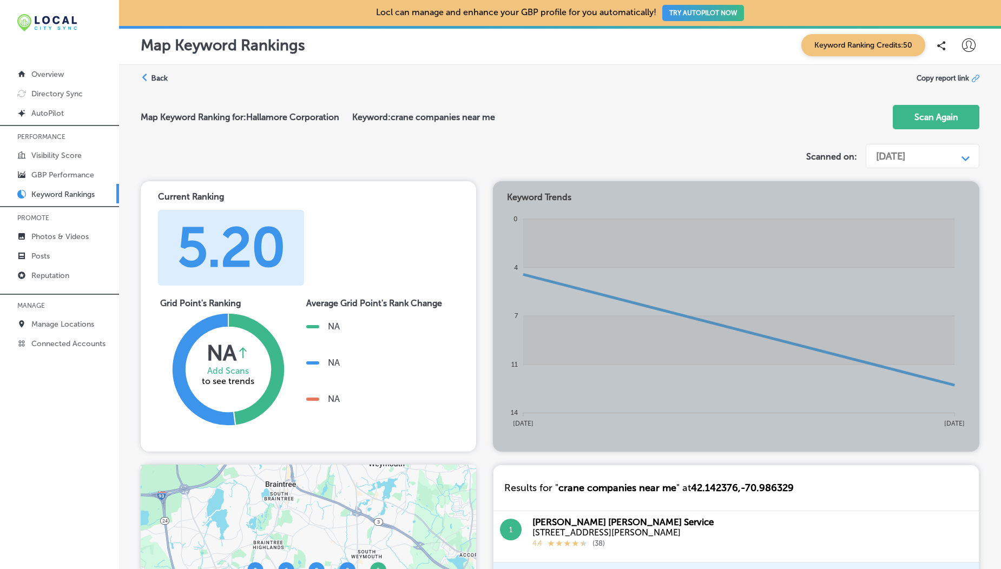
click at [161, 78] on label "Back" at bounding box center [159, 78] width 17 height 10
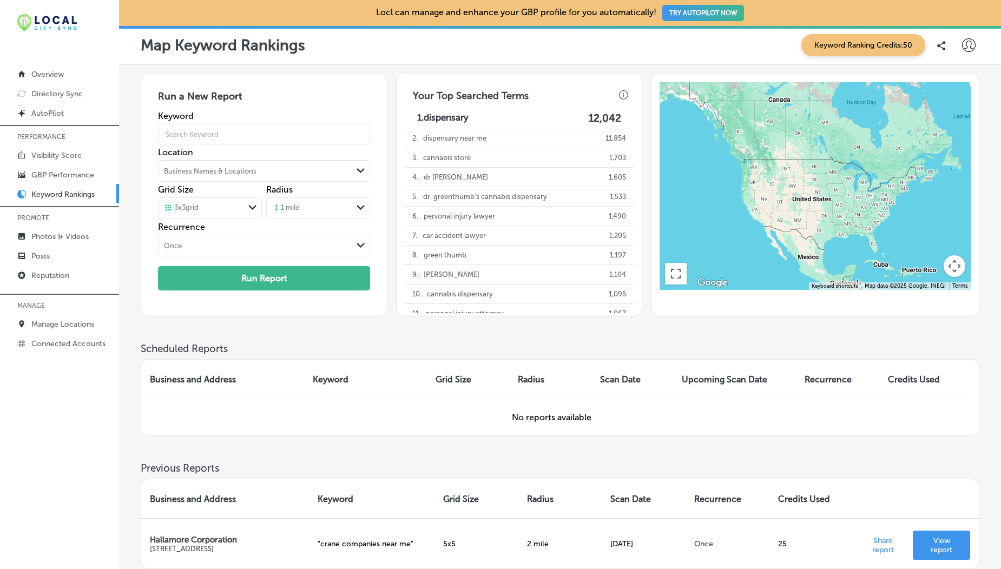
scroll to position [100, 0]
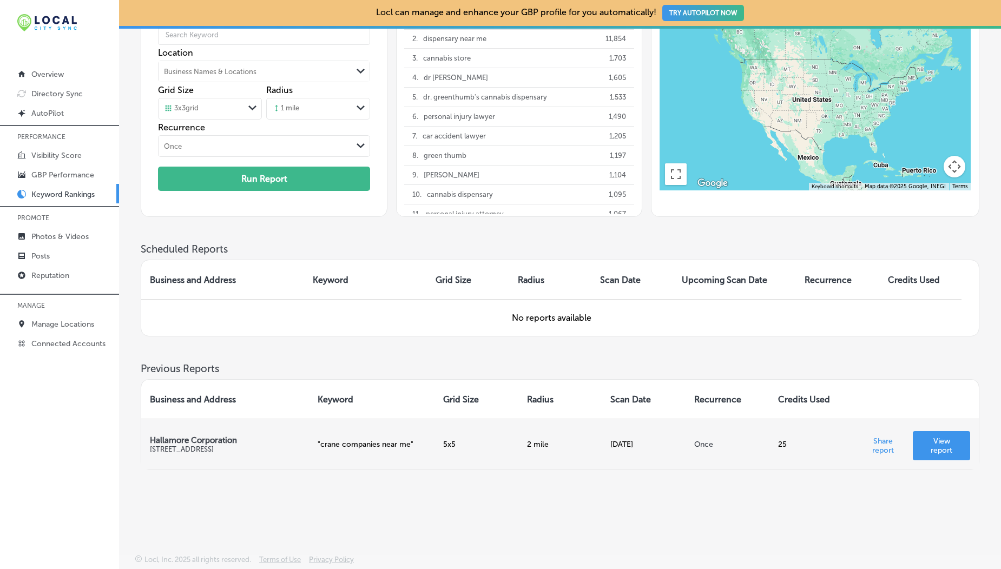
click at [952, 449] on p "View report" at bounding box center [941, 446] width 40 height 18
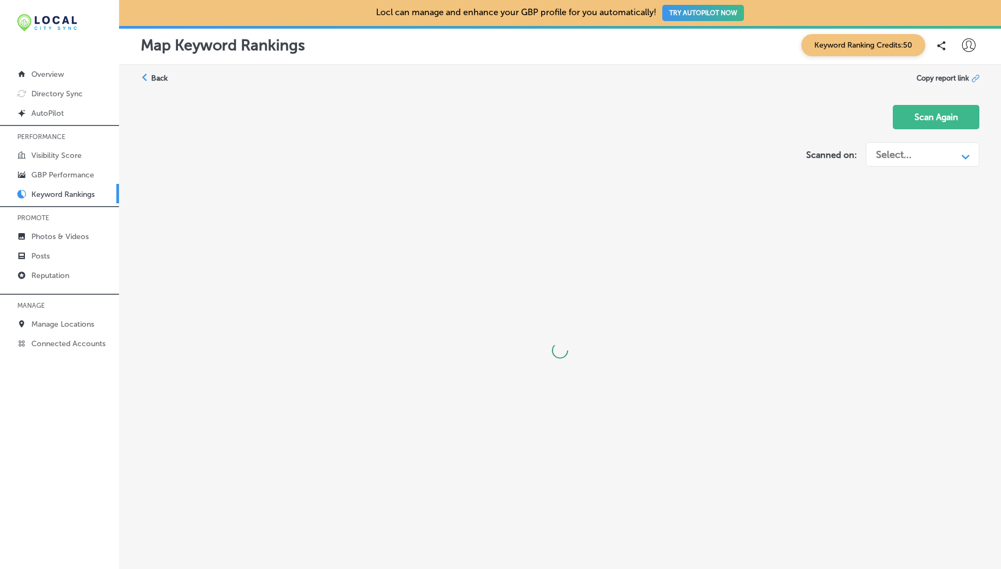
click at [909, 154] on div "Select..." at bounding box center [894, 155] width 36 height 12
